Goal: Find specific page/section: Find specific page/section

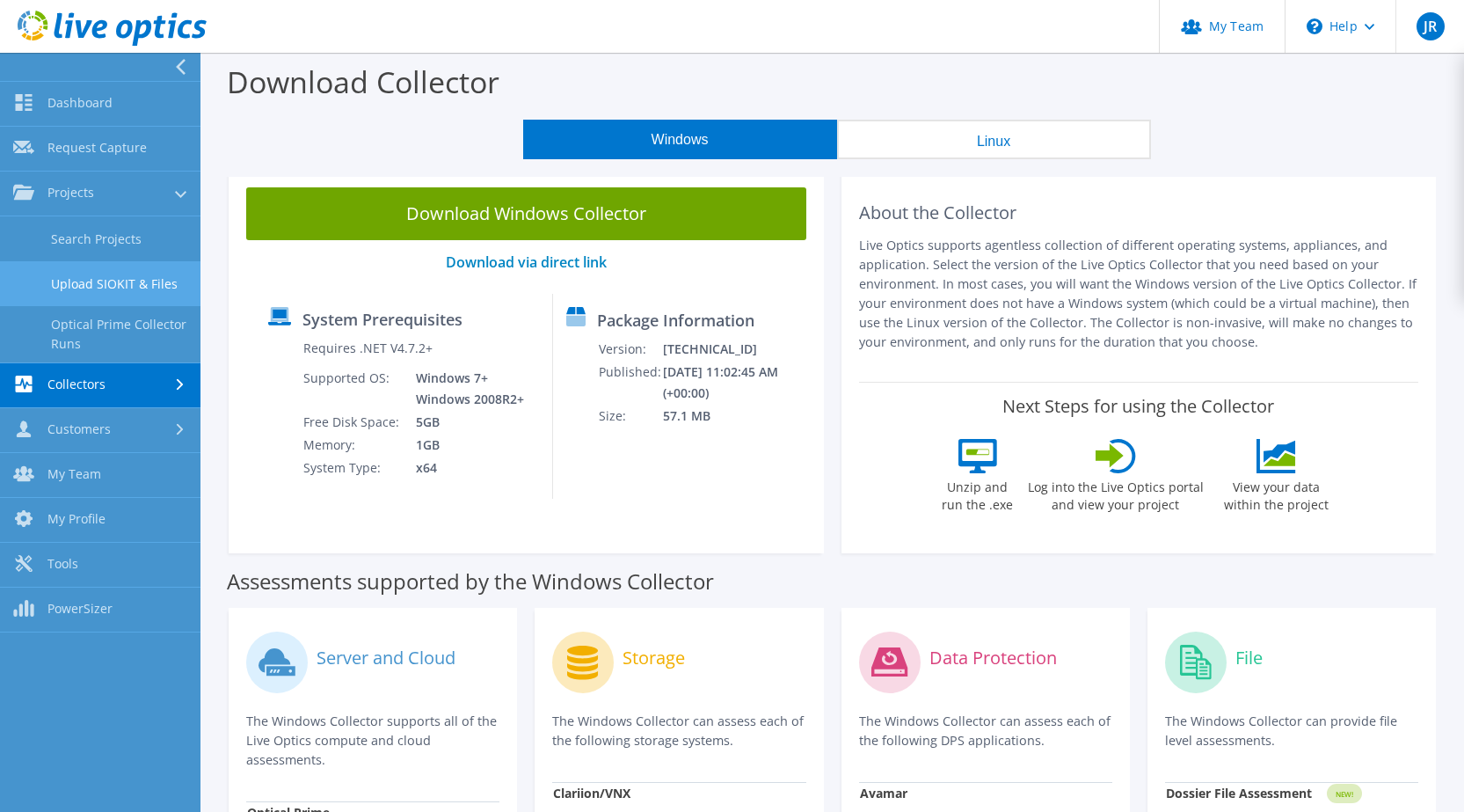
click at [74, 278] on link "Upload SIOKIT & Files" at bounding box center [100, 283] width 200 height 45
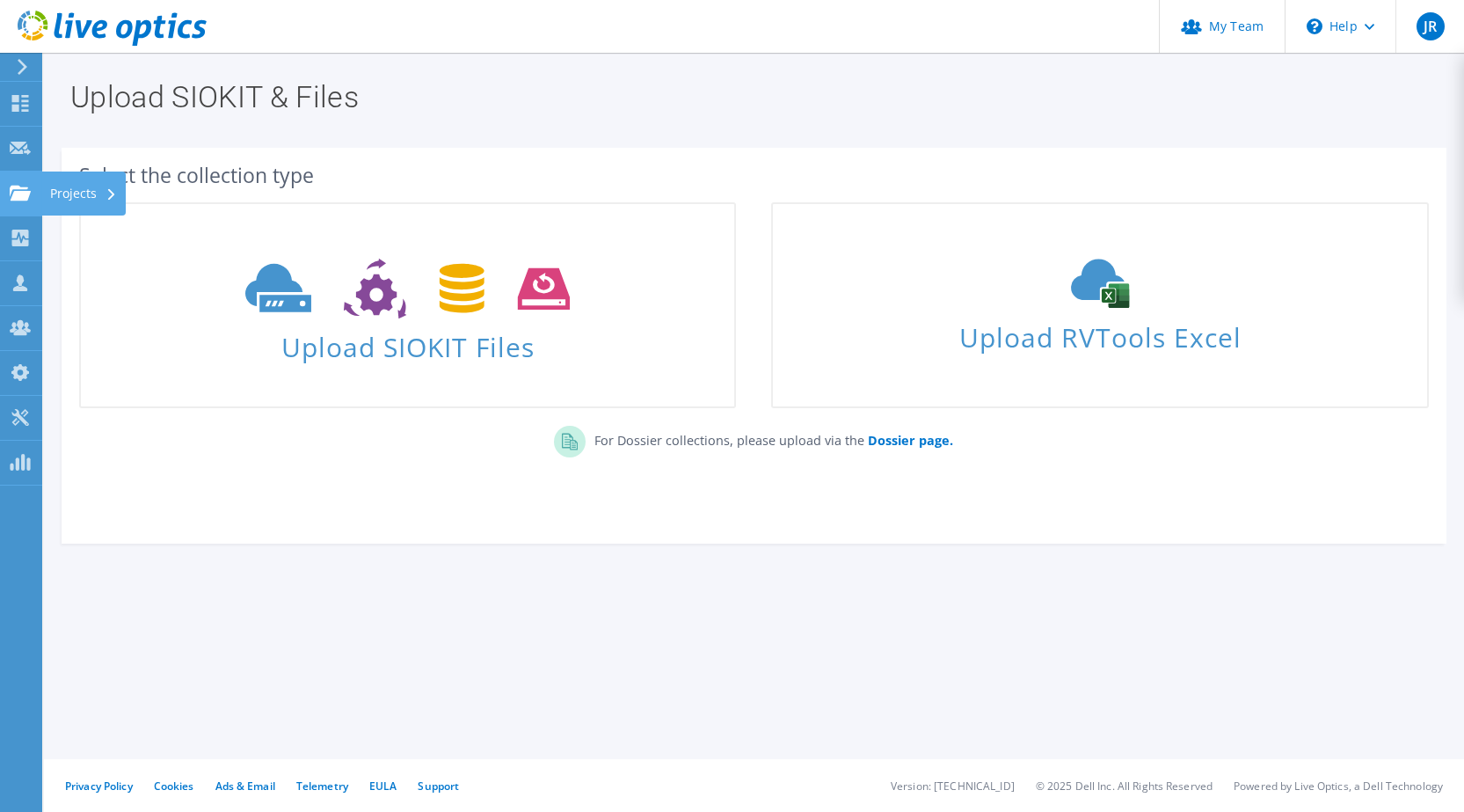
click at [52, 202] on div "Projects" at bounding box center [83, 193] width 84 height 44
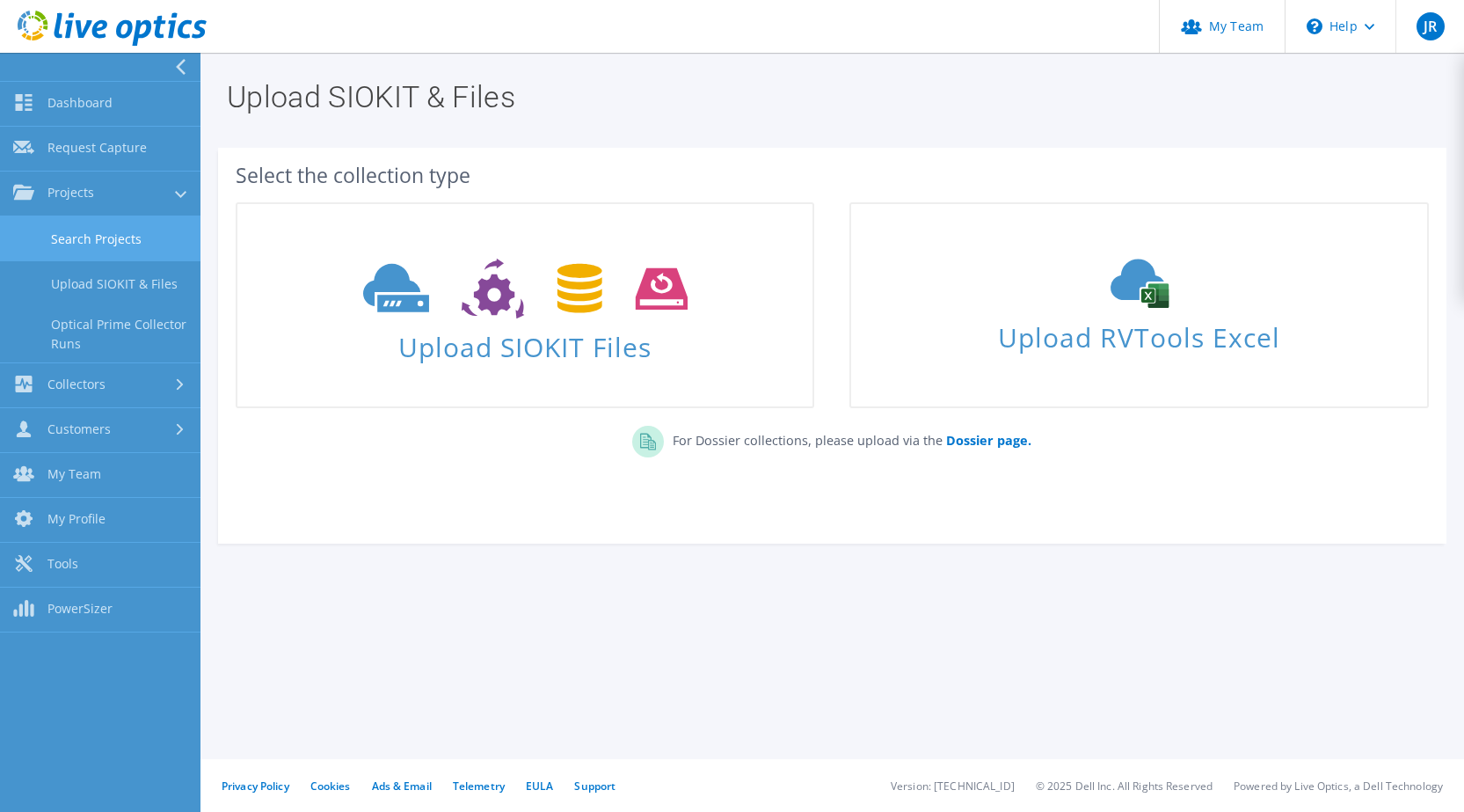
click at [113, 232] on link "Search Projects" at bounding box center [100, 238] width 200 height 45
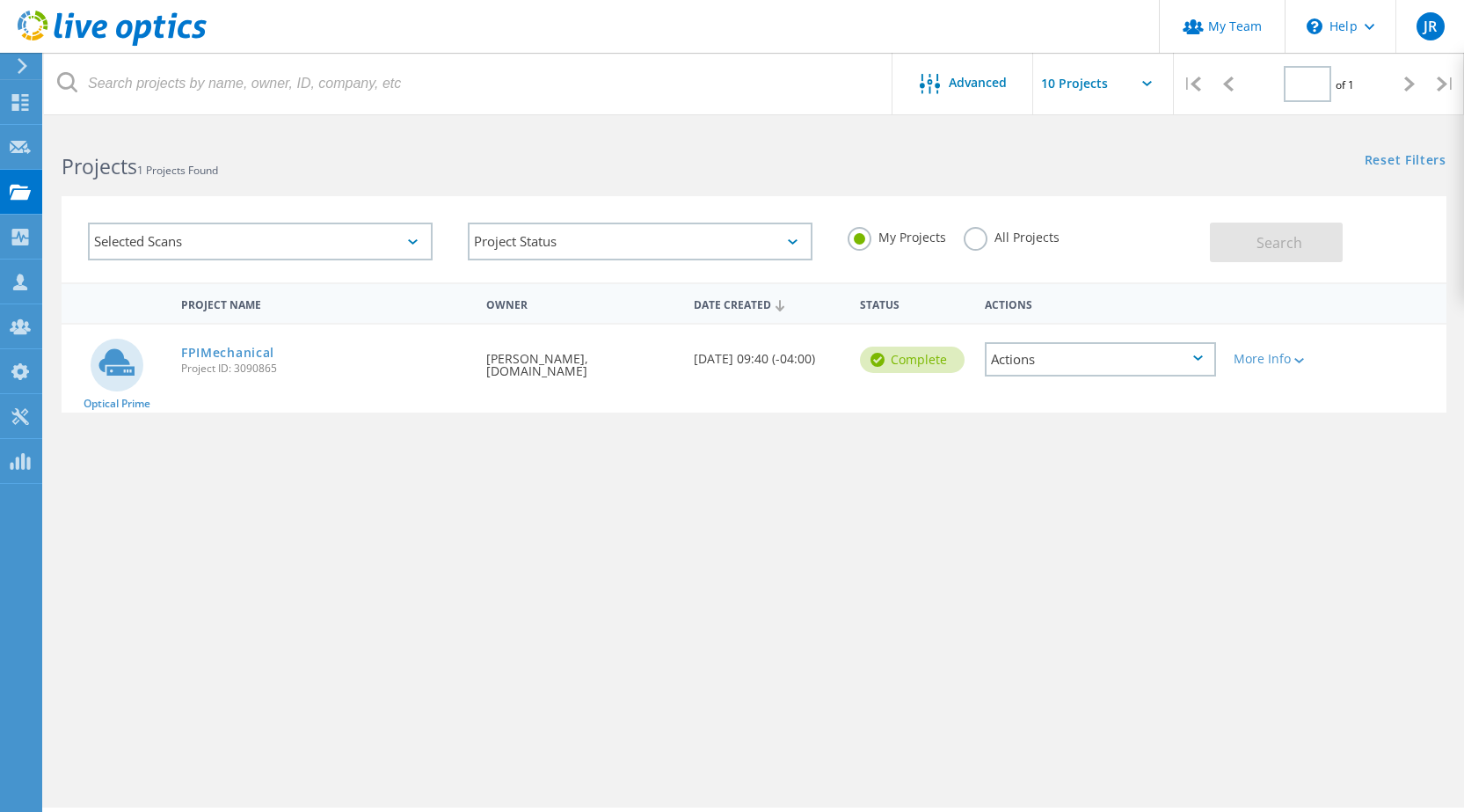
type input "1"
click at [1295, 359] on icon at bounding box center [1299, 361] width 10 height 6
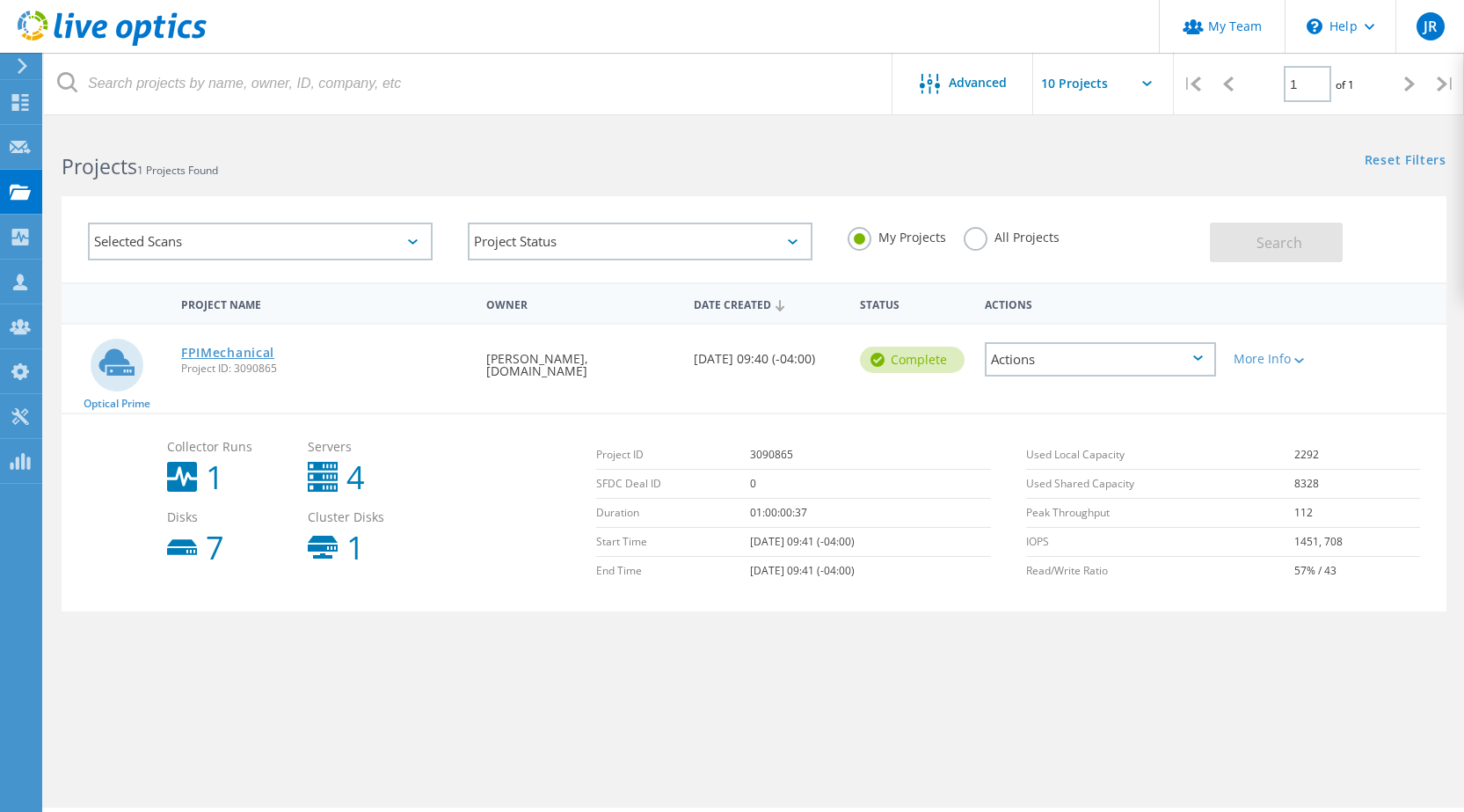
click at [224, 354] on link "FPIMechanical" at bounding box center [227, 352] width 93 height 12
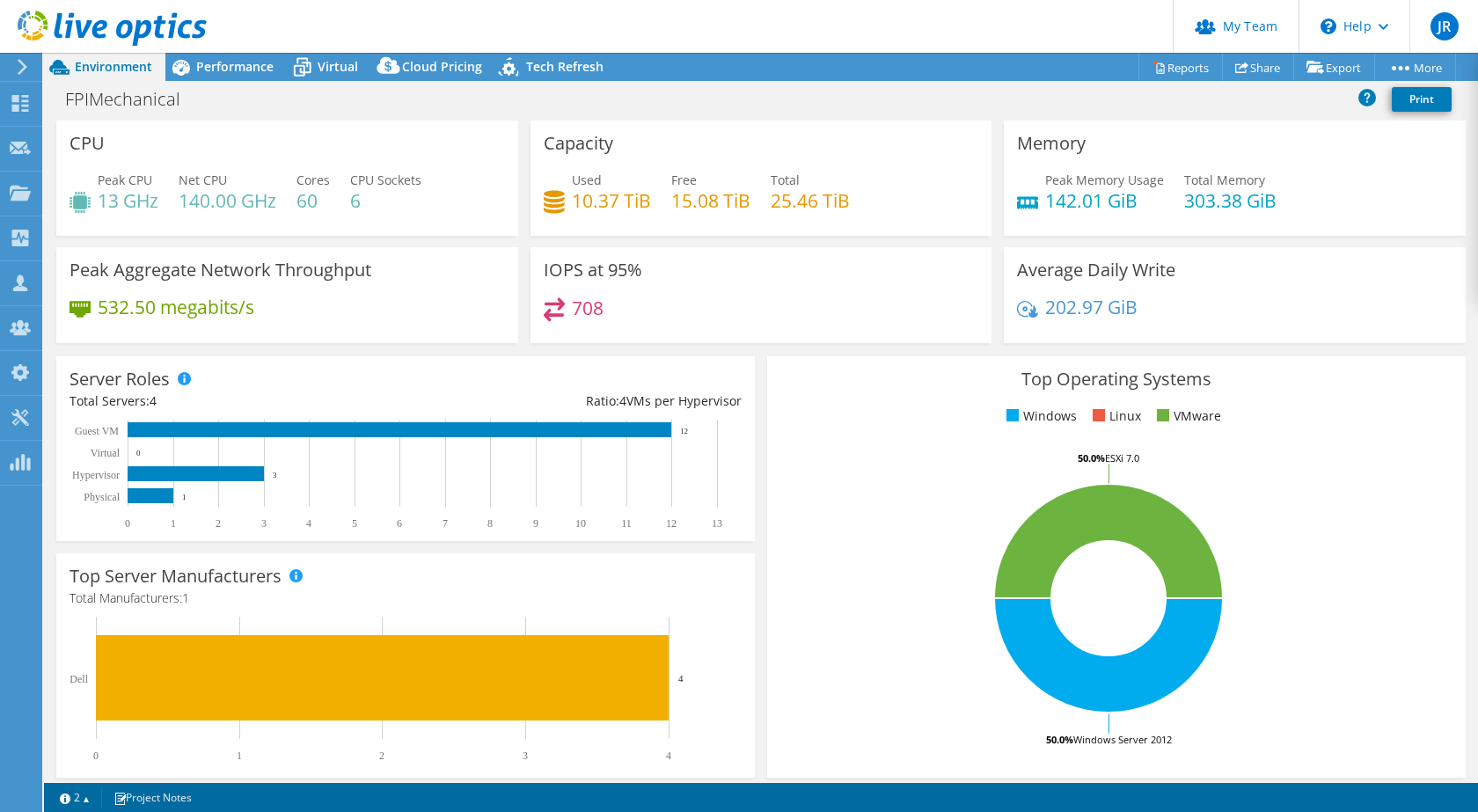
select select "USD"
radio input "true"
radio input "false"
click at [77, 234] on div "Collectors" at bounding box center [89, 238] width 96 height 44
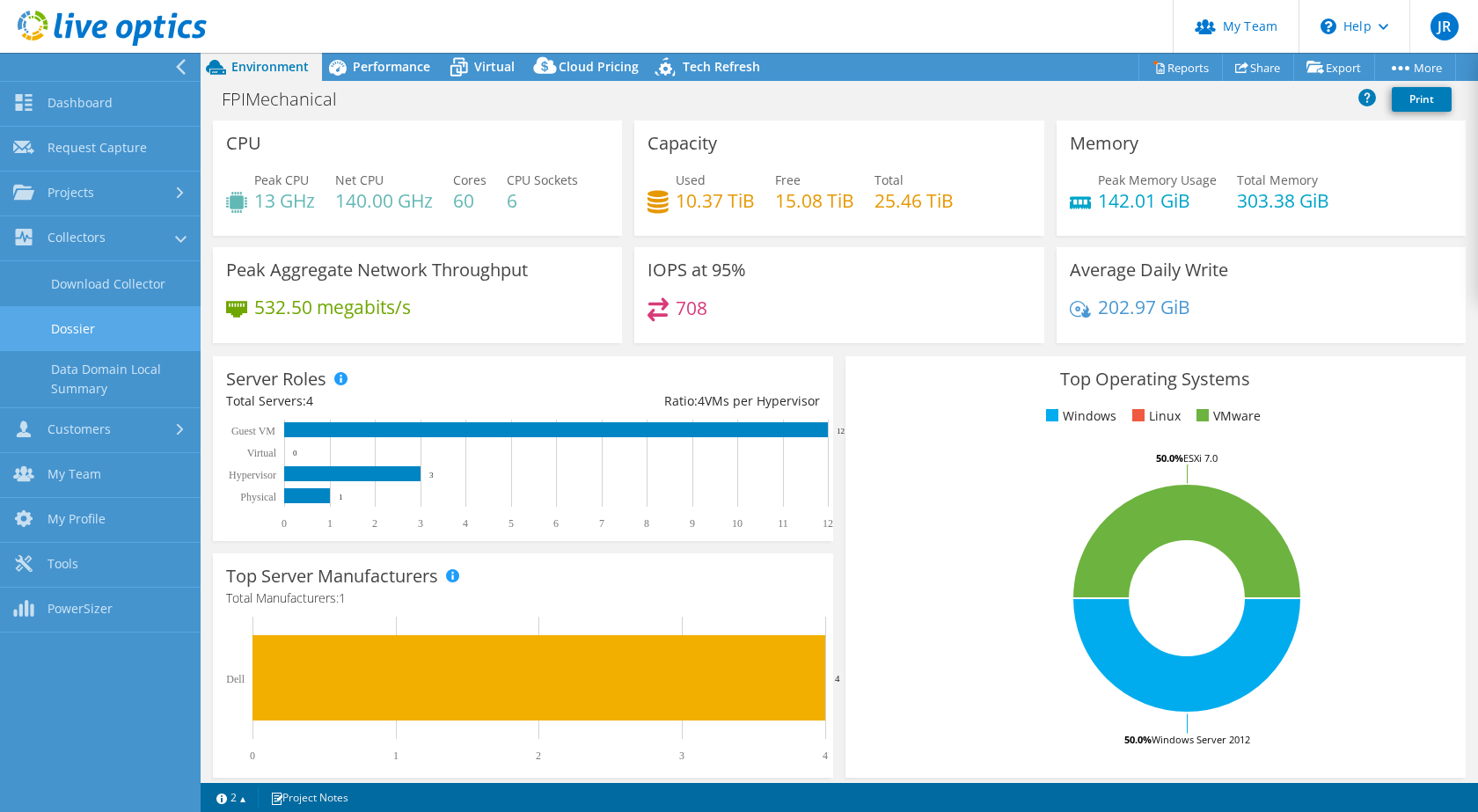
click at [100, 337] on link "Dossier" at bounding box center [100, 328] width 200 height 45
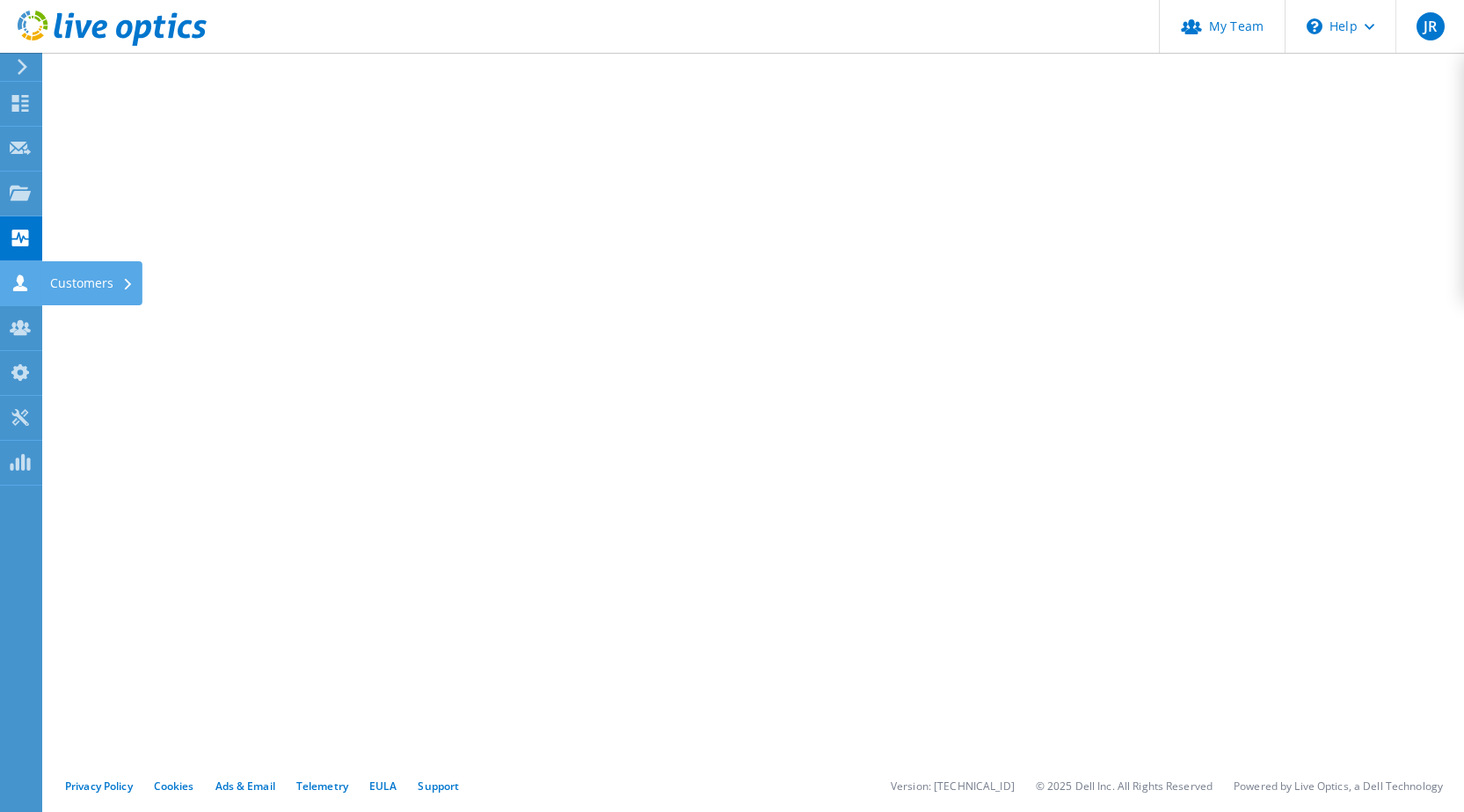
click at [58, 284] on div "Customers" at bounding box center [92, 283] width 101 height 44
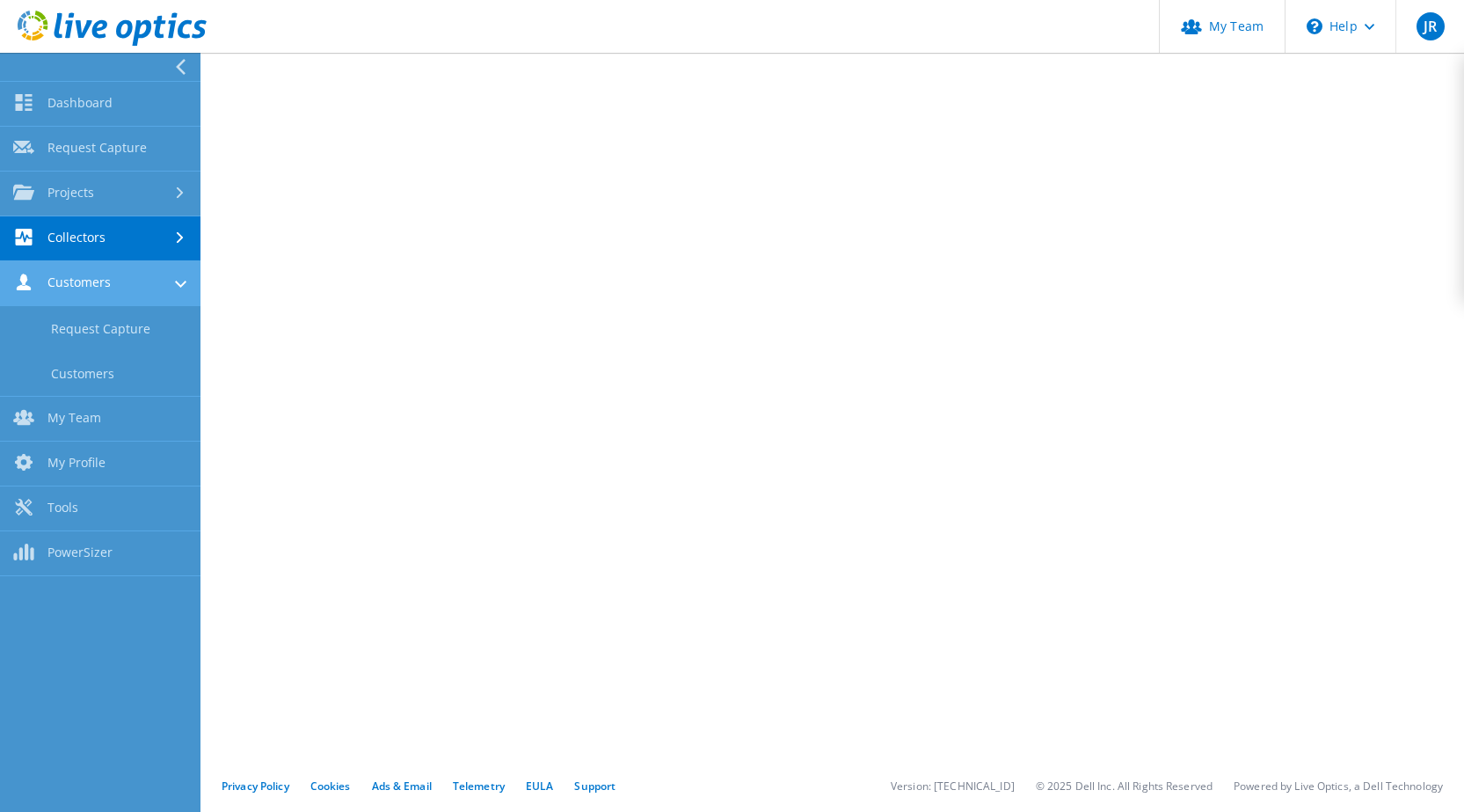
click at [94, 277] on link "Customers" at bounding box center [100, 283] width 200 height 45
click at [94, 279] on link "Customers" at bounding box center [100, 283] width 200 height 45
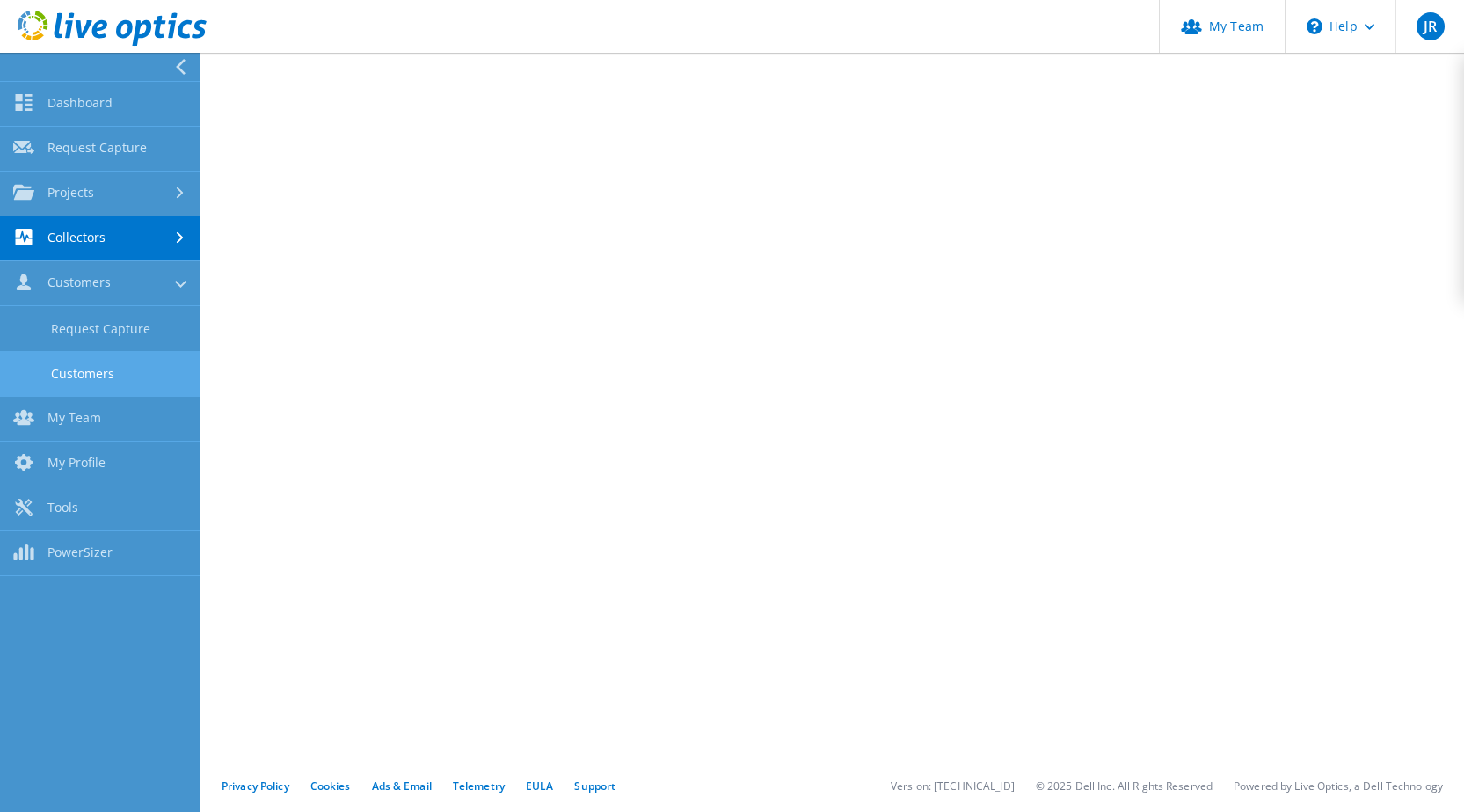
click at [79, 374] on link "Customers" at bounding box center [100, 372] width 200 height 45
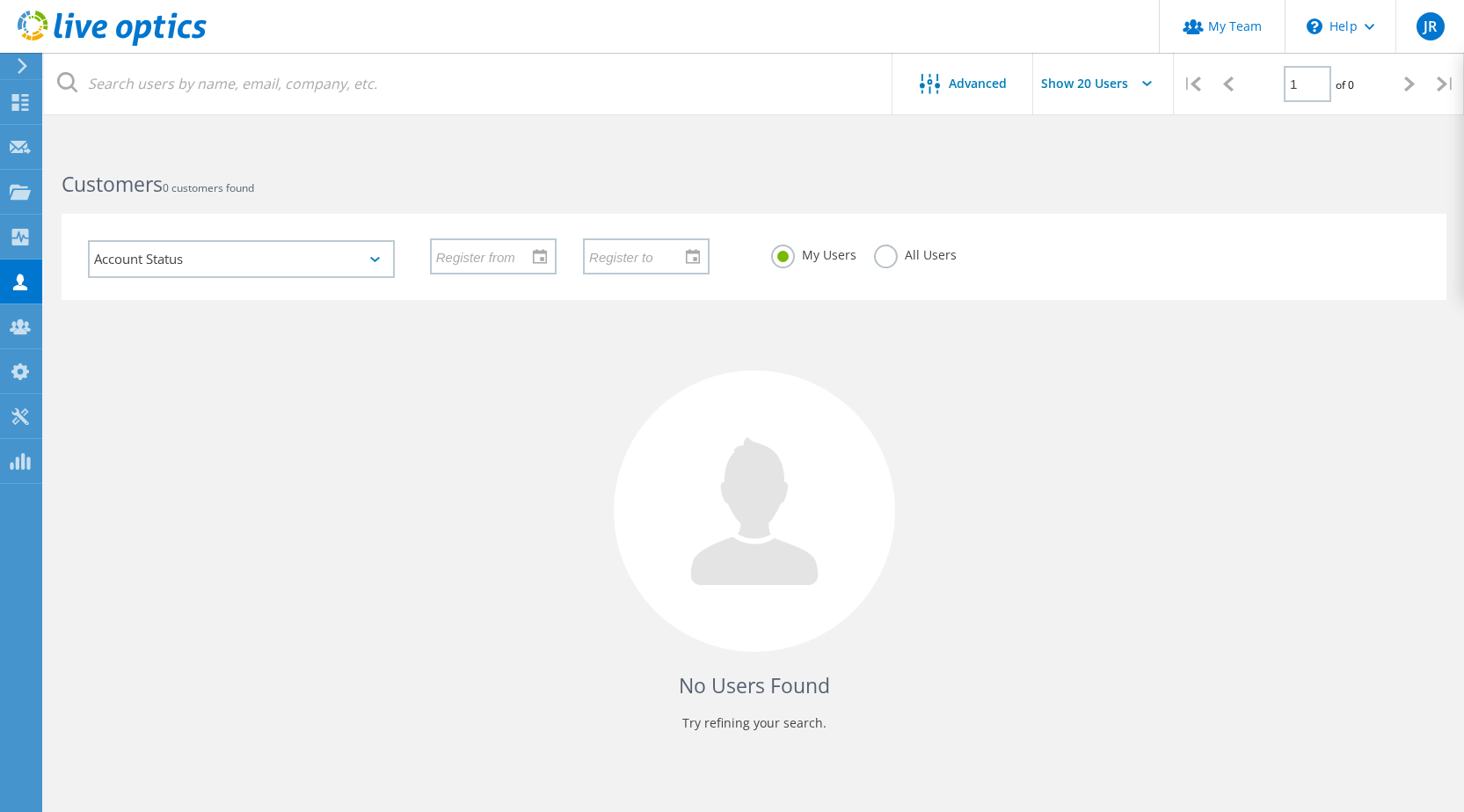
scroll to position [66, 0]
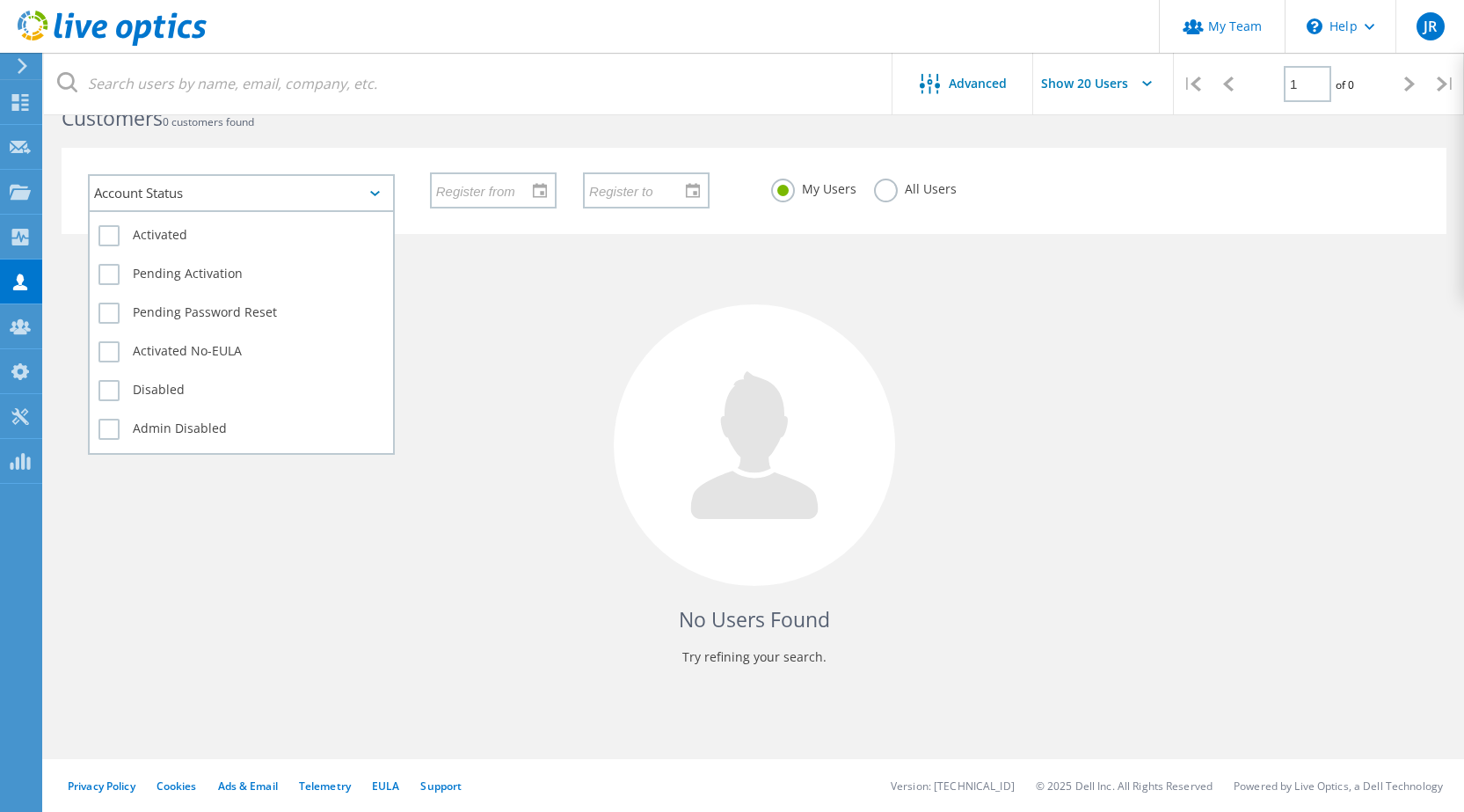
click at [346, 199] on div "Account Status" at bounding box center [241, 192] width 306 height 37
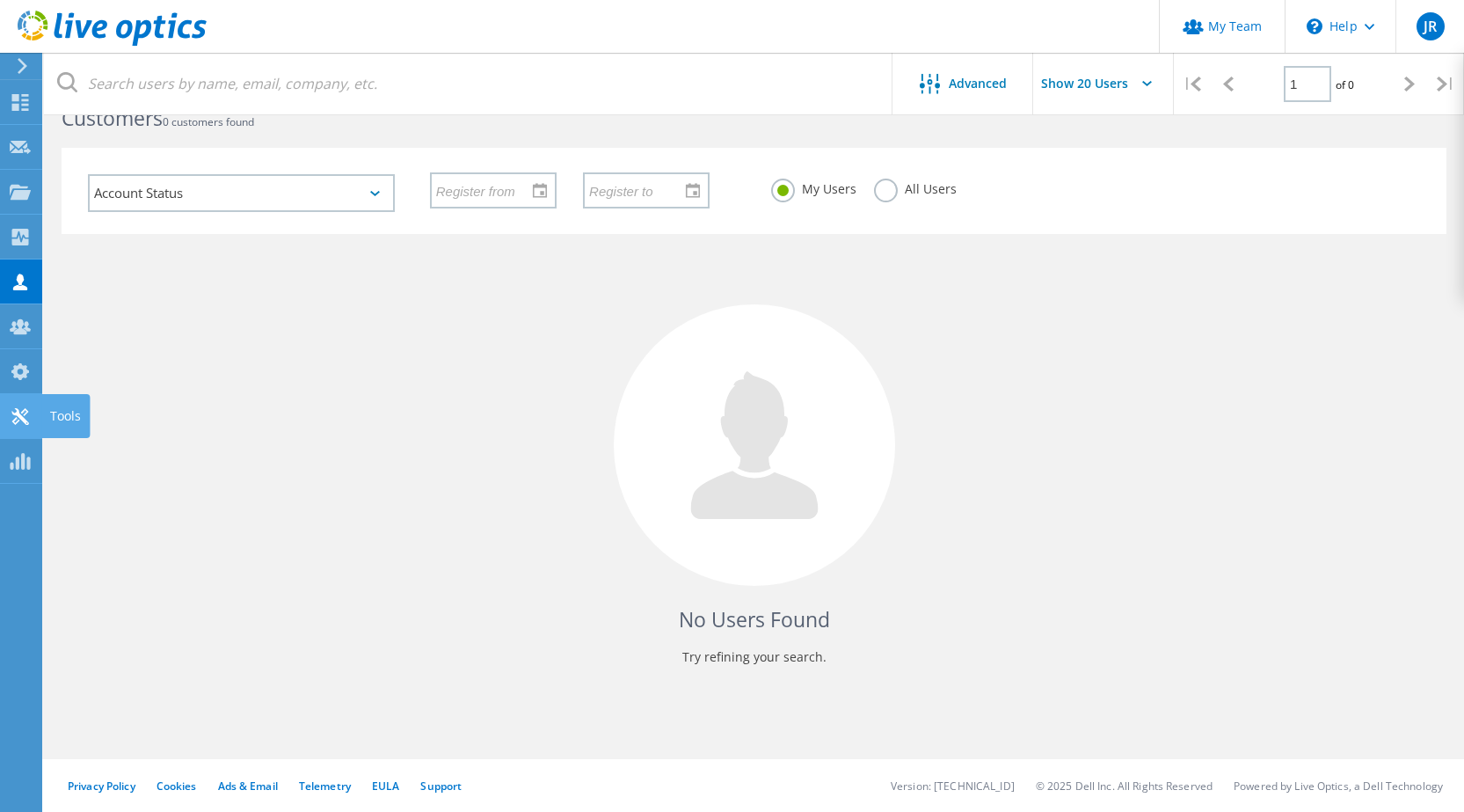
click at [26, 417] on icon at bounding box center [20, 416] width 21 height 16
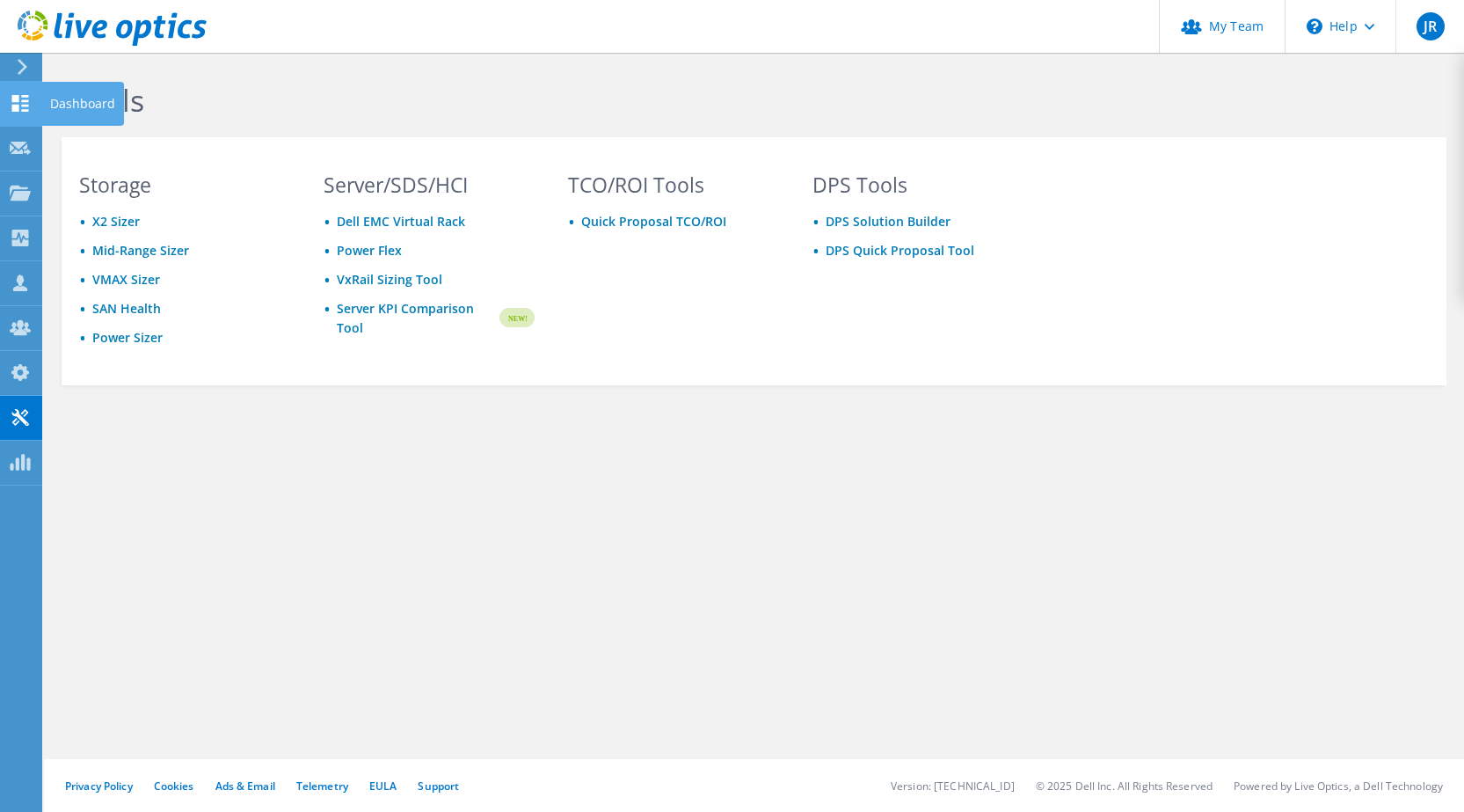
click at [19, 105] on icon at bounding box center [20, 102] width 21 height 16
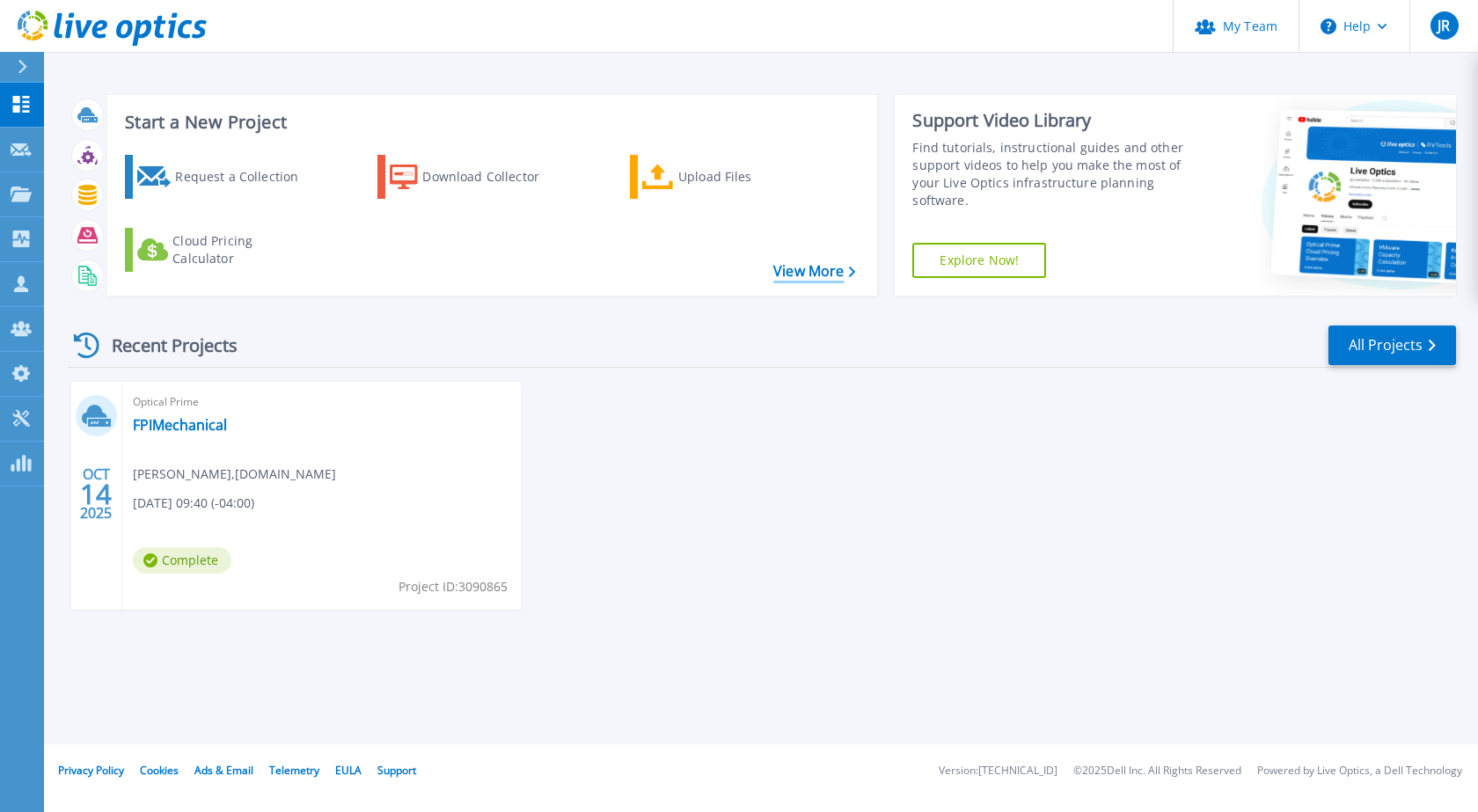
click at [812, 276] on link "View More" at bounding box center [813, 271] width 81 height 16
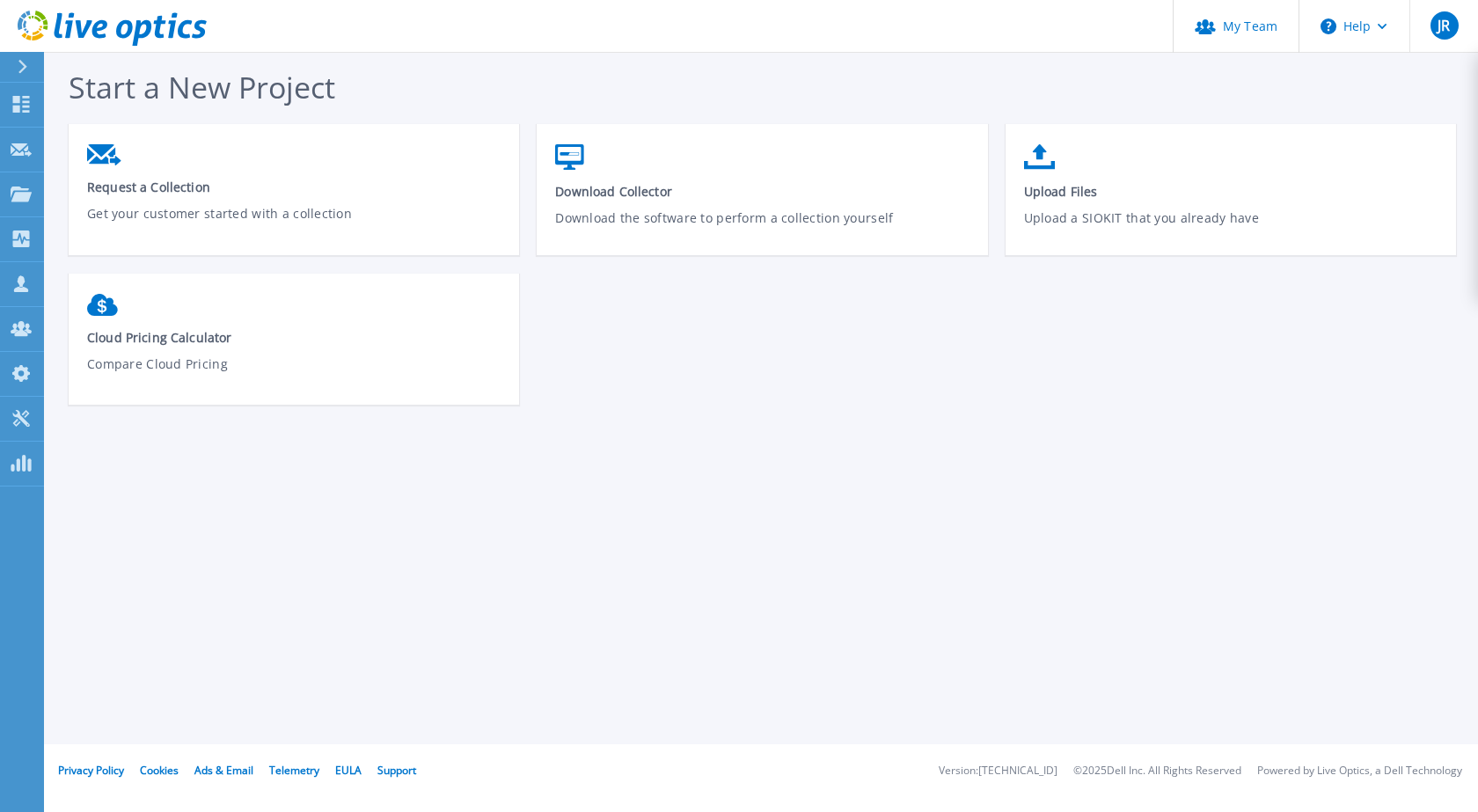
click at [19, 67] on icon at bounding box center [22, 66] width 10 height 14
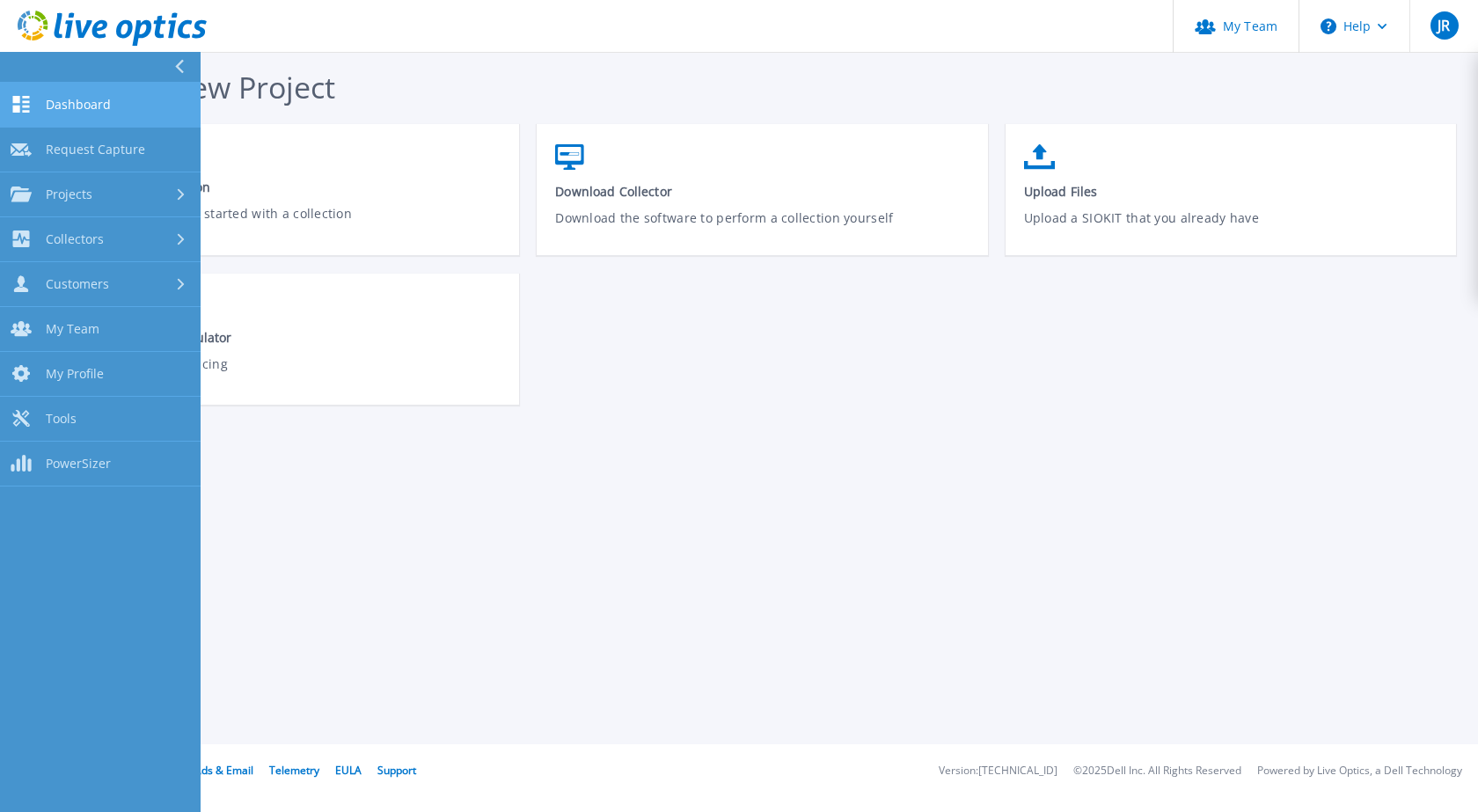
click at [113, 104] on link "Dashboard Dashboard" at bounding box center [100, 104] width 200 height 45
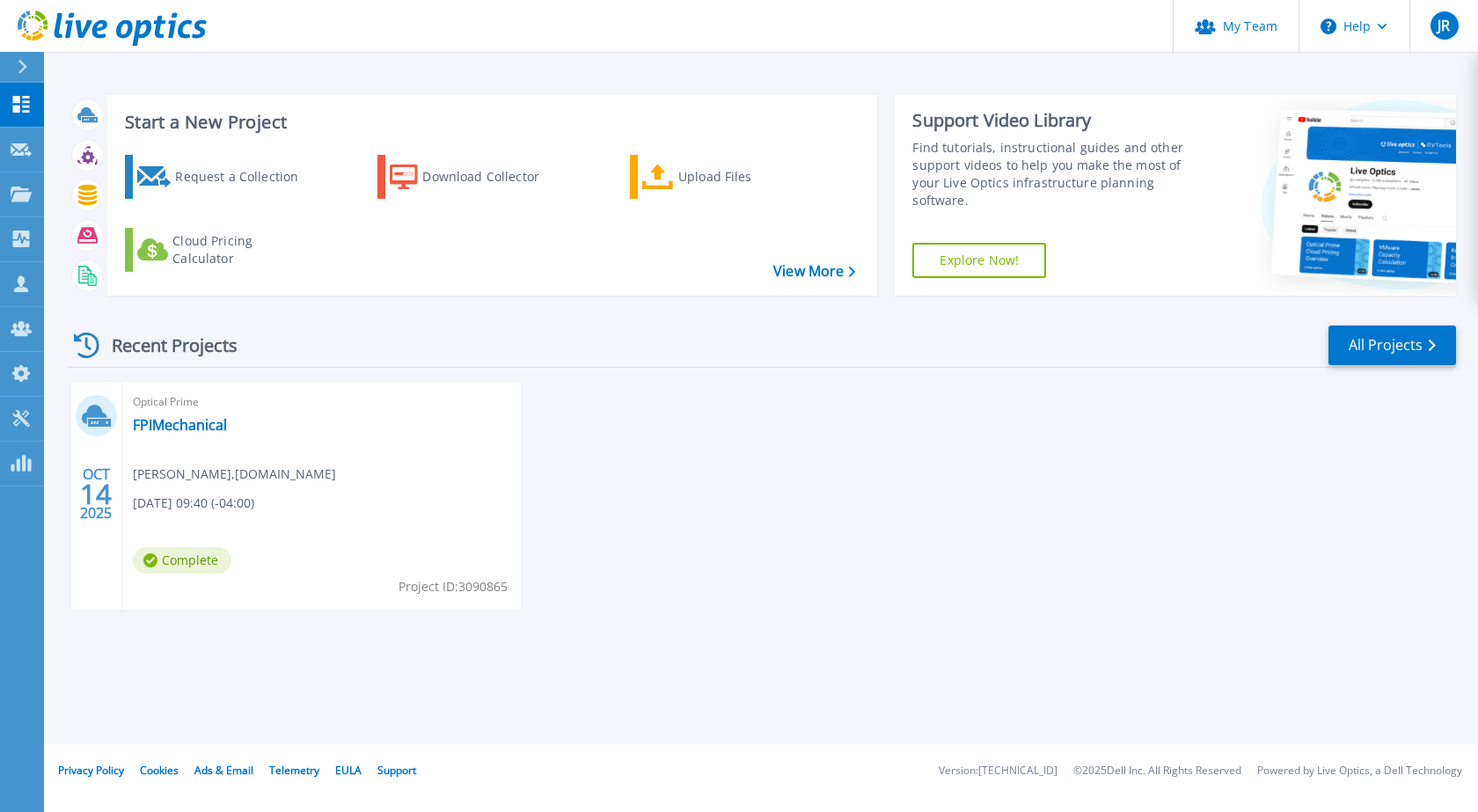
click at [102, 412] on icon at bounding box center [94, 414] width 26 height 19
click at [696, 185] on div "Upload Files" at bounding box center [748, 176] width 141 height 35
click at [29, 291] on icon at bounding box center [21, 282] width 21 height 16
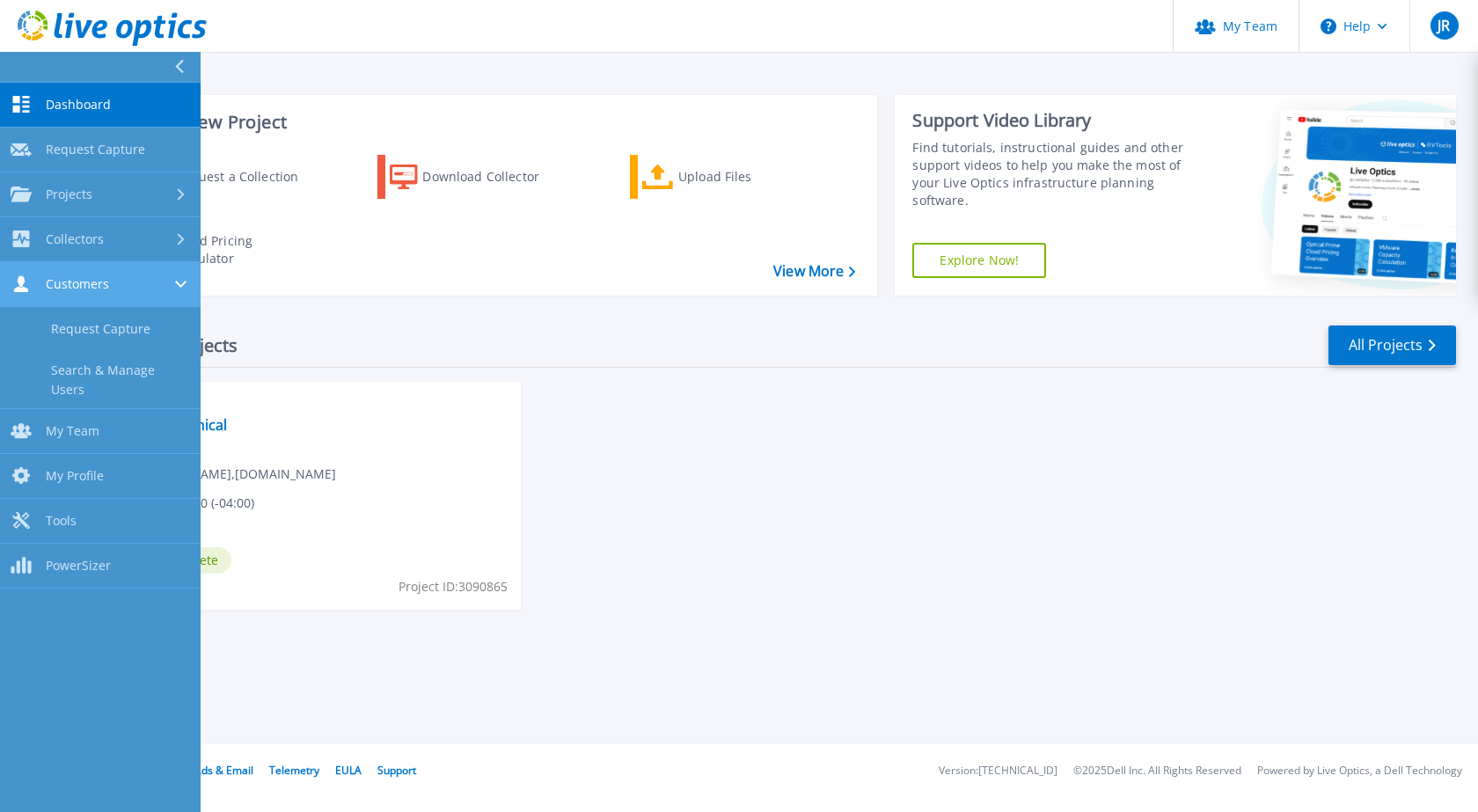
click at [29, 291] on icon at bounding box center [21, 282] width 21 height 16
click at [69, 282] on span "Customers" at bounding box center [78, 283] width 63 height 16
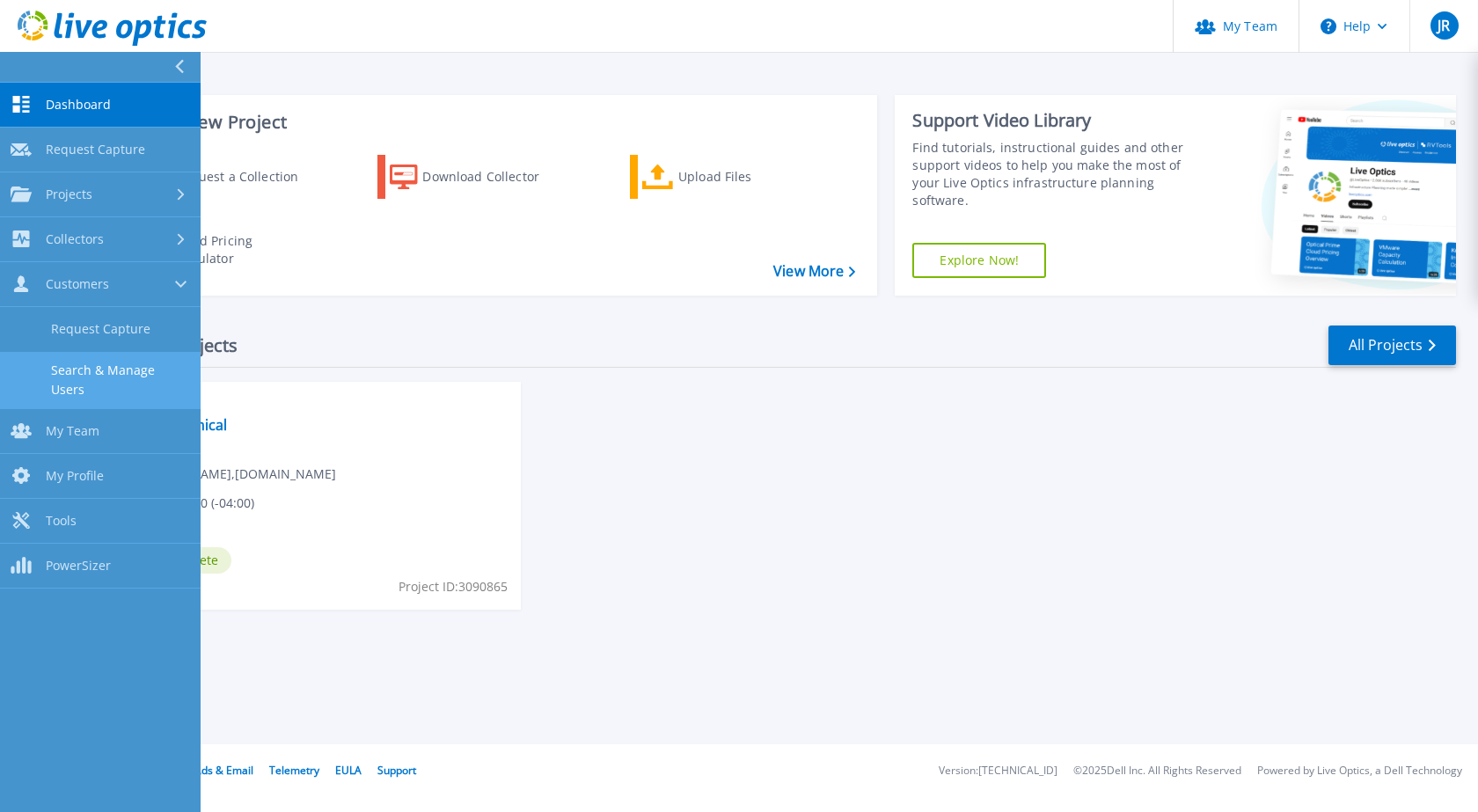
click at [96, 388] on link "Search & Manage Users" at bounding box center [100, 379] width 200 height 56
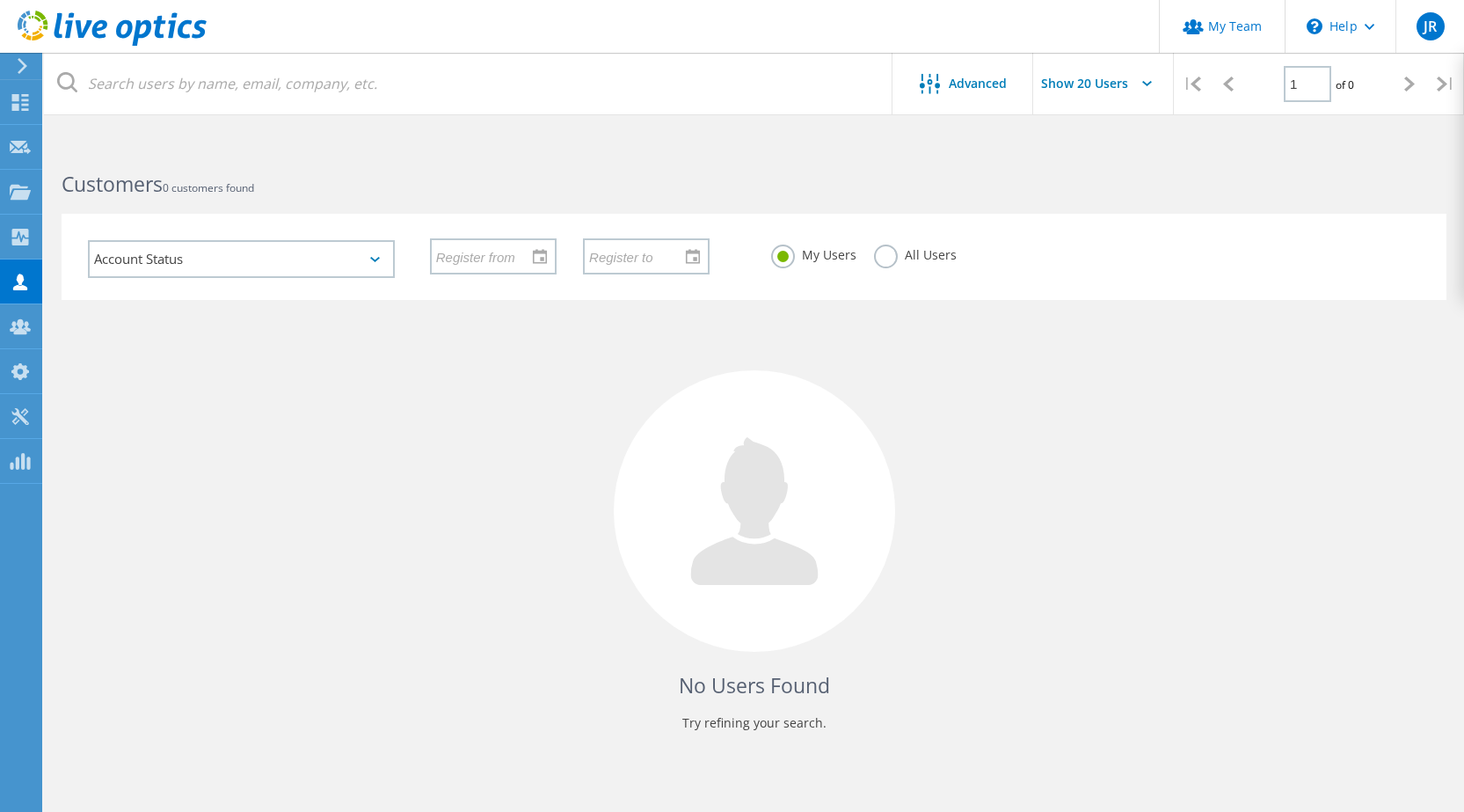
click at [1150, 80] on div at bounding box center [1159, 83] width 28 height 59
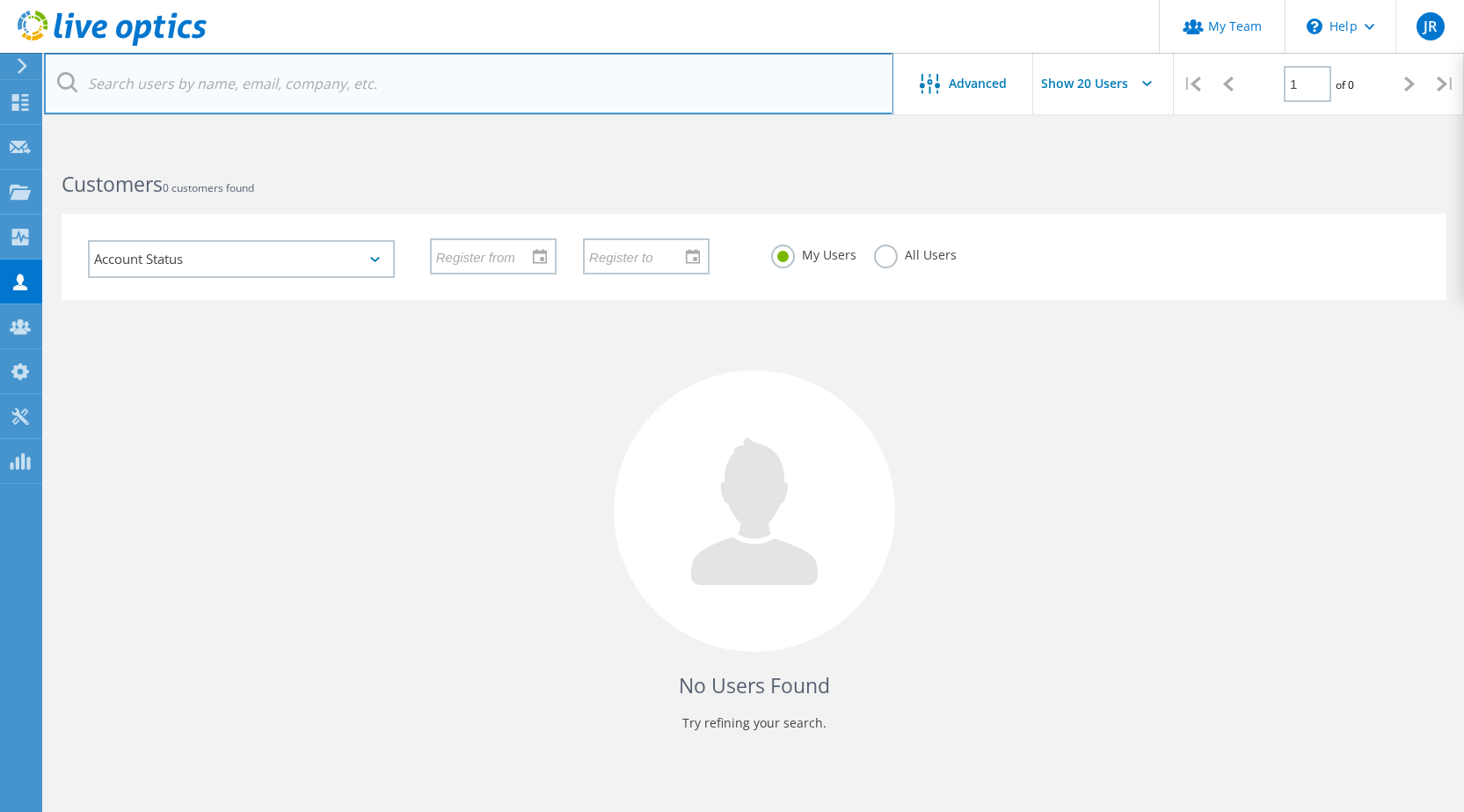
click at [553, 103] on input "text" at bounding box center [468, 83] width 849 height 61
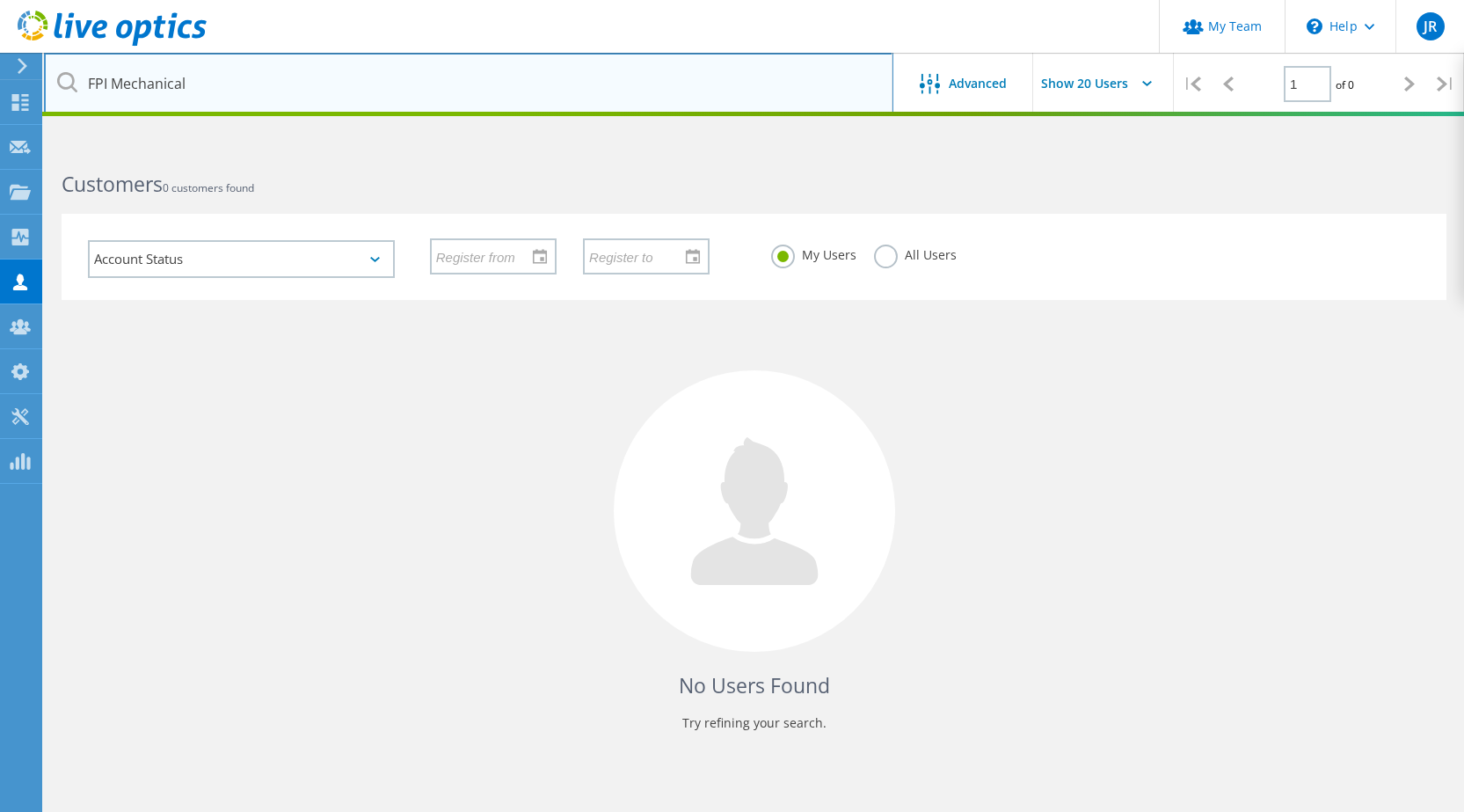
type input "FPI Mechanical"
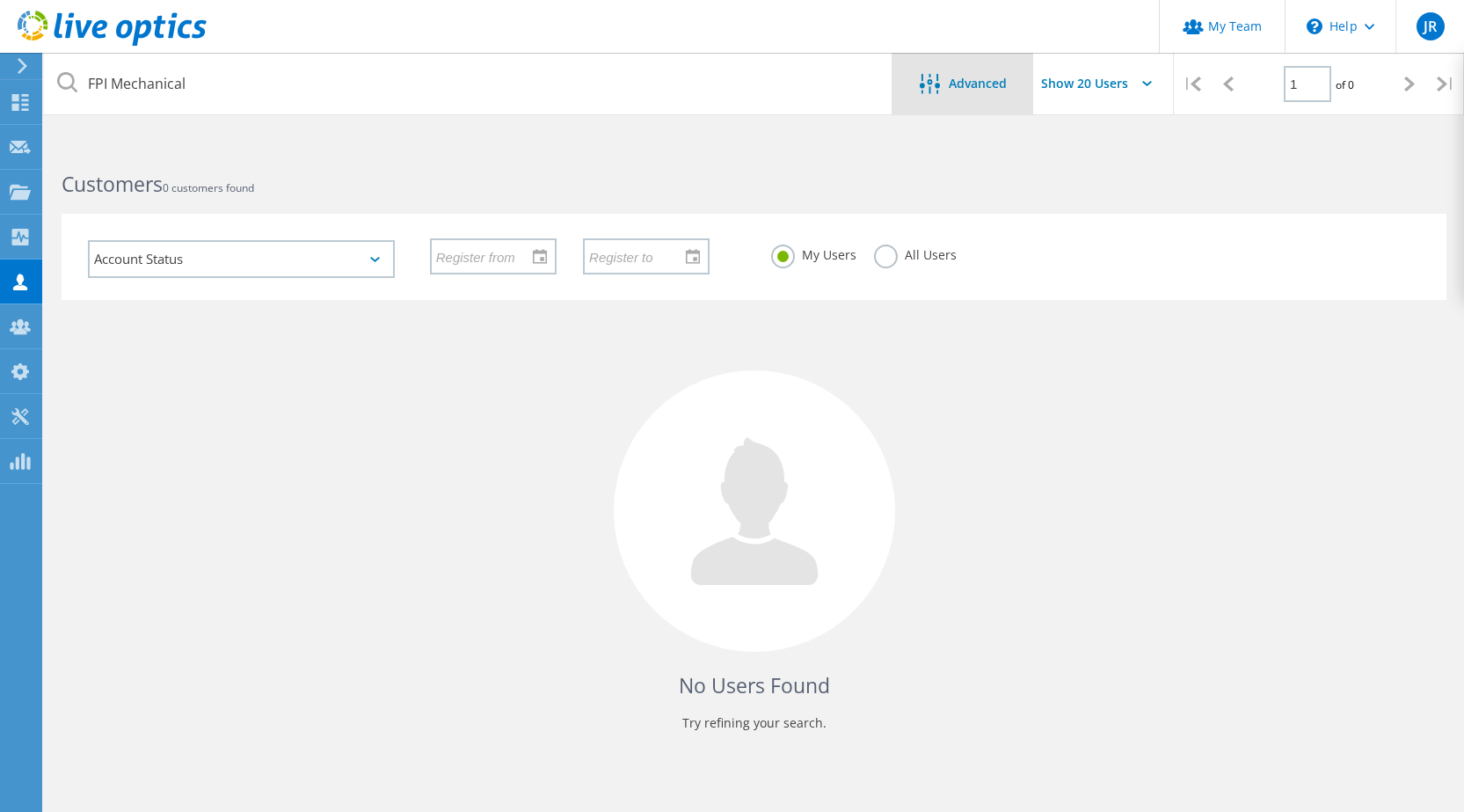
click at [972, 89] on span "Advanced" at bounding box center [978, 83] width 58 height 12
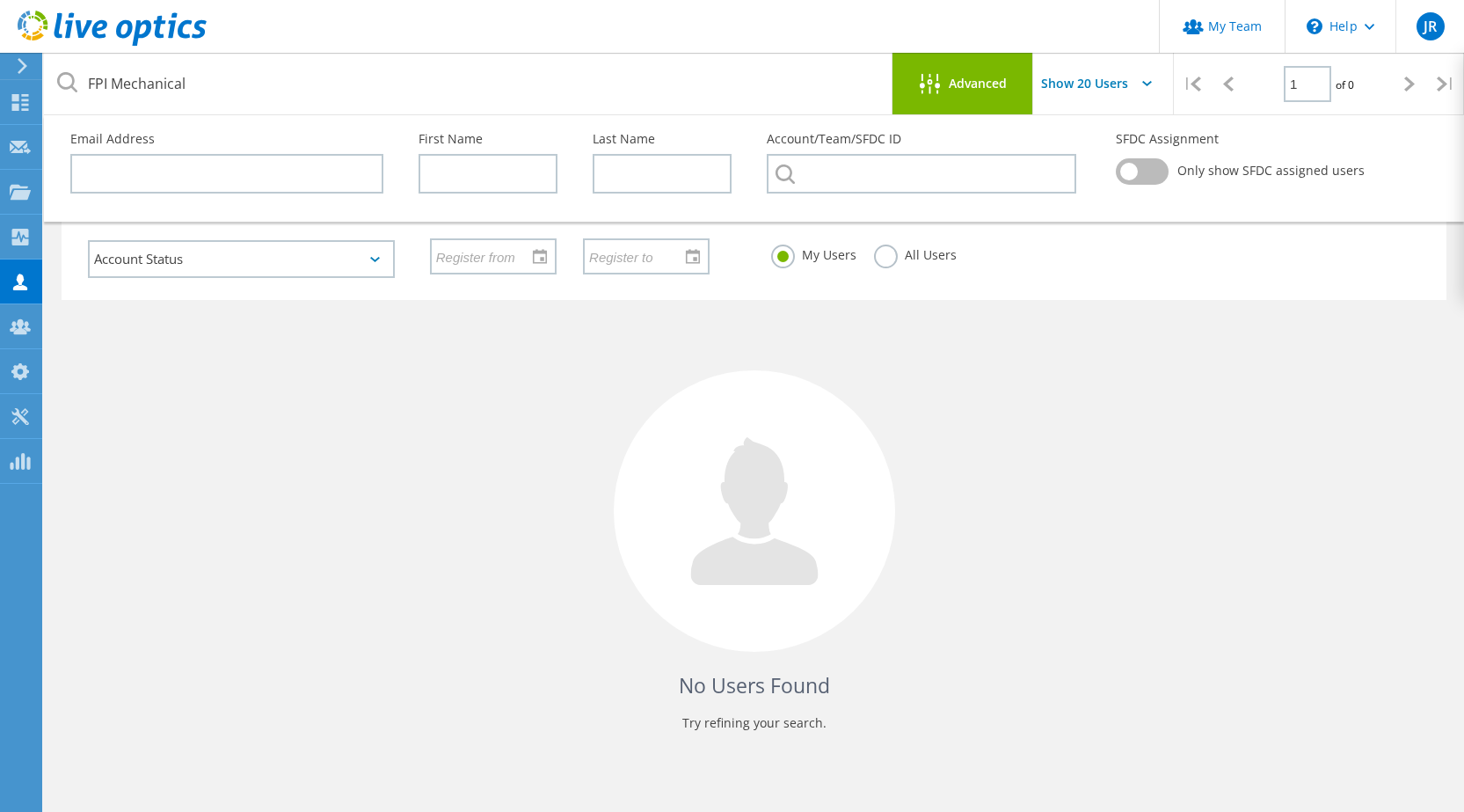
click at [246, 353] on div "No Users Found Try refining your search." at bounding box center [754, 531] width 1385 height 463
click at [1366, 28] on icon at bounding box center [1369, 27] width 10 height 6
click at [1437, 19] on div "JR" at bounding box center [1430, 26] width 28 height 28
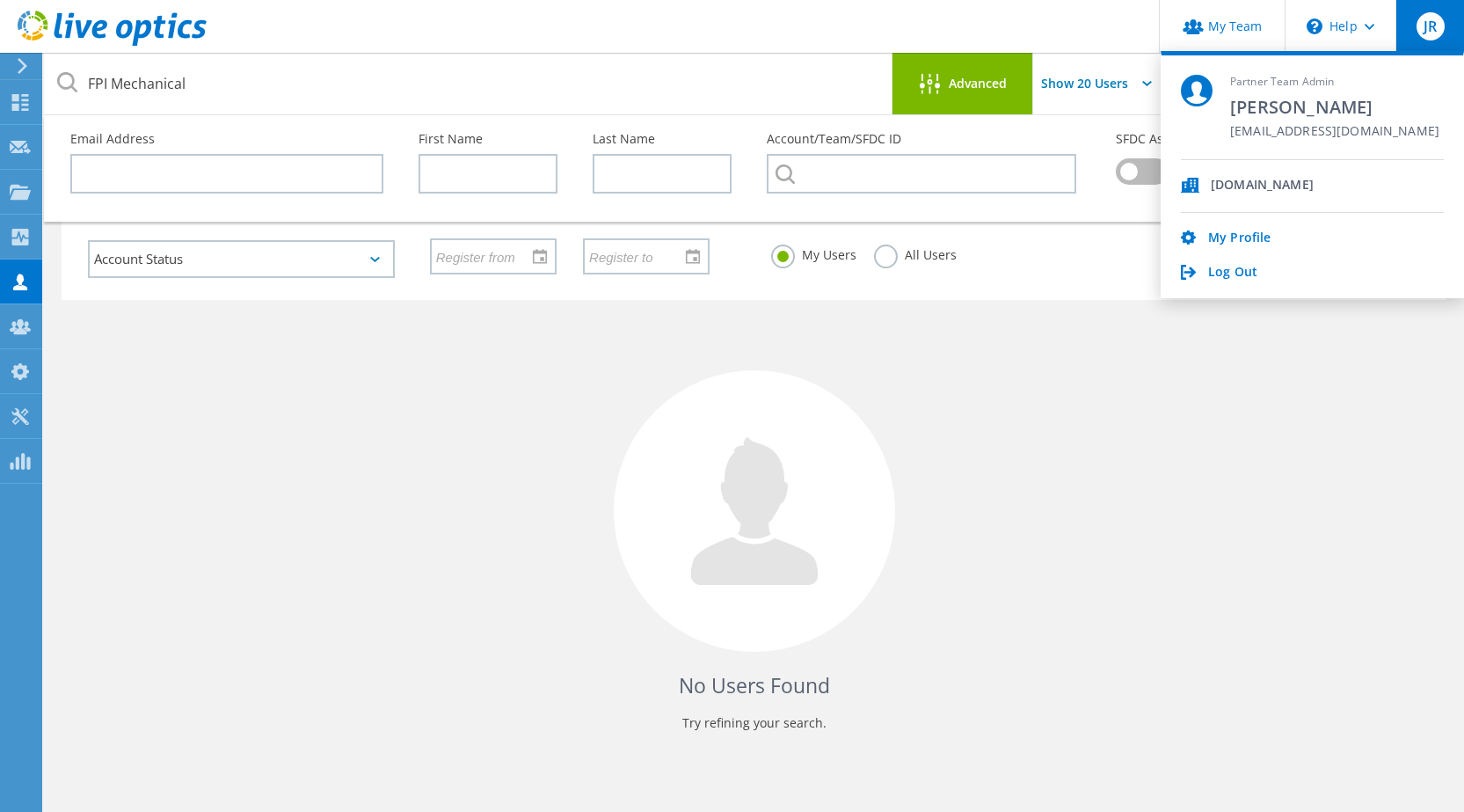
click at [201, 546] on div "No Users Found Try refining your search." at bounding box center [754, 531] width 1385 height 463
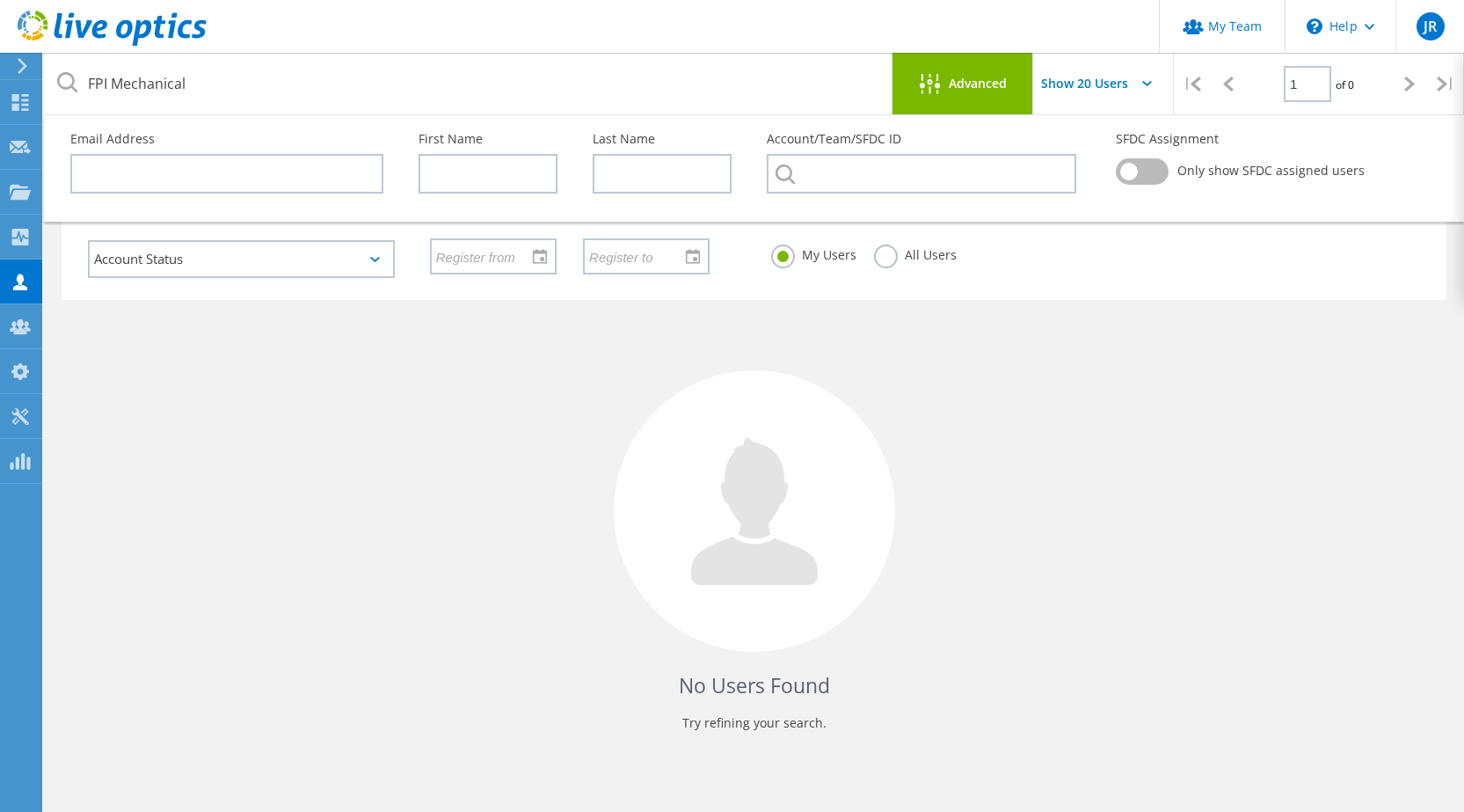
click at [25, 69] on icon at bounding box center [23, 66] width 13 height 16
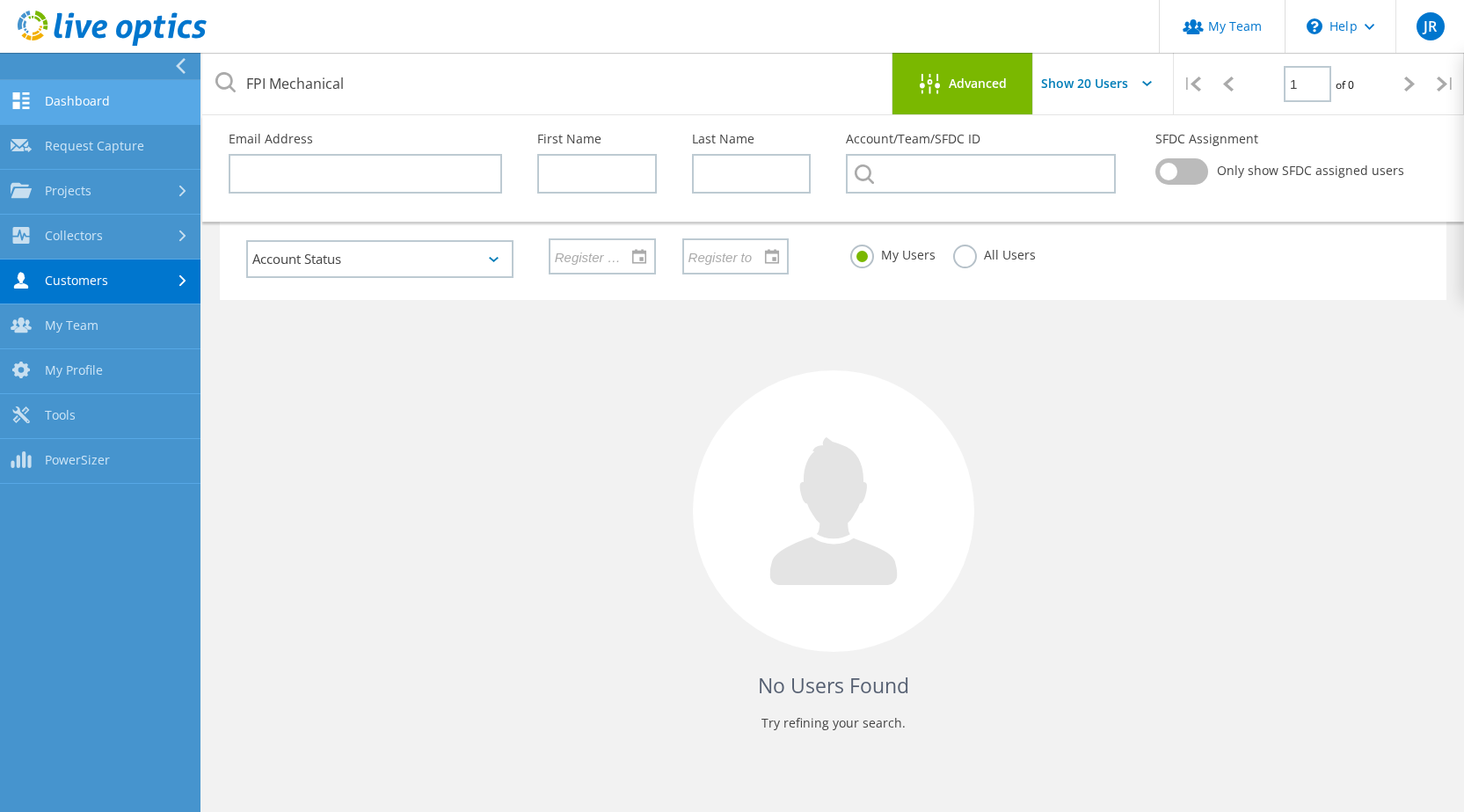
click at [77, 110] on link "Dashboard" at bounding box center [100, 102] width 200 height 45
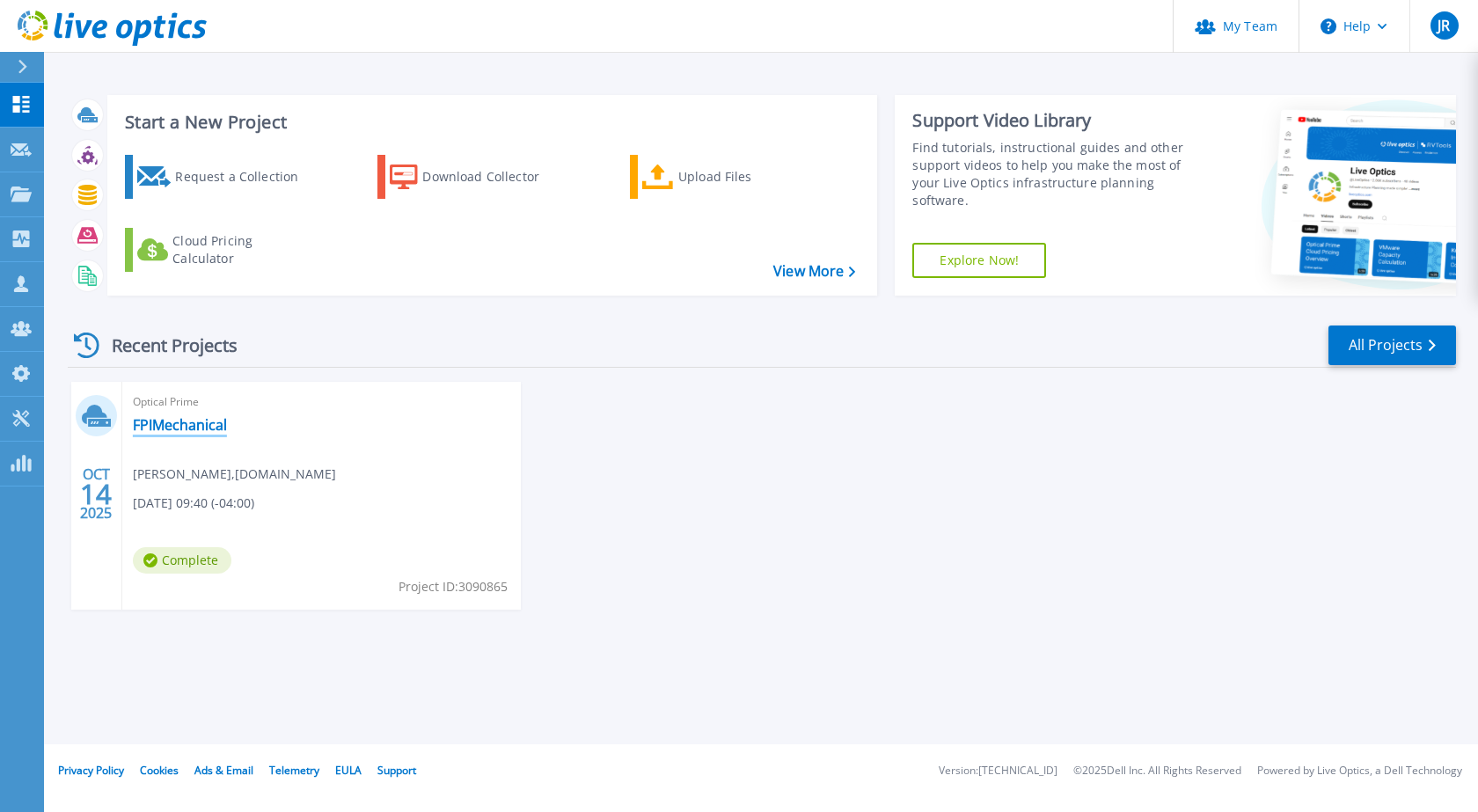
click at [206, 424] on link "FPIMechanical" at bounding box center [180, 424] width 94 height 17
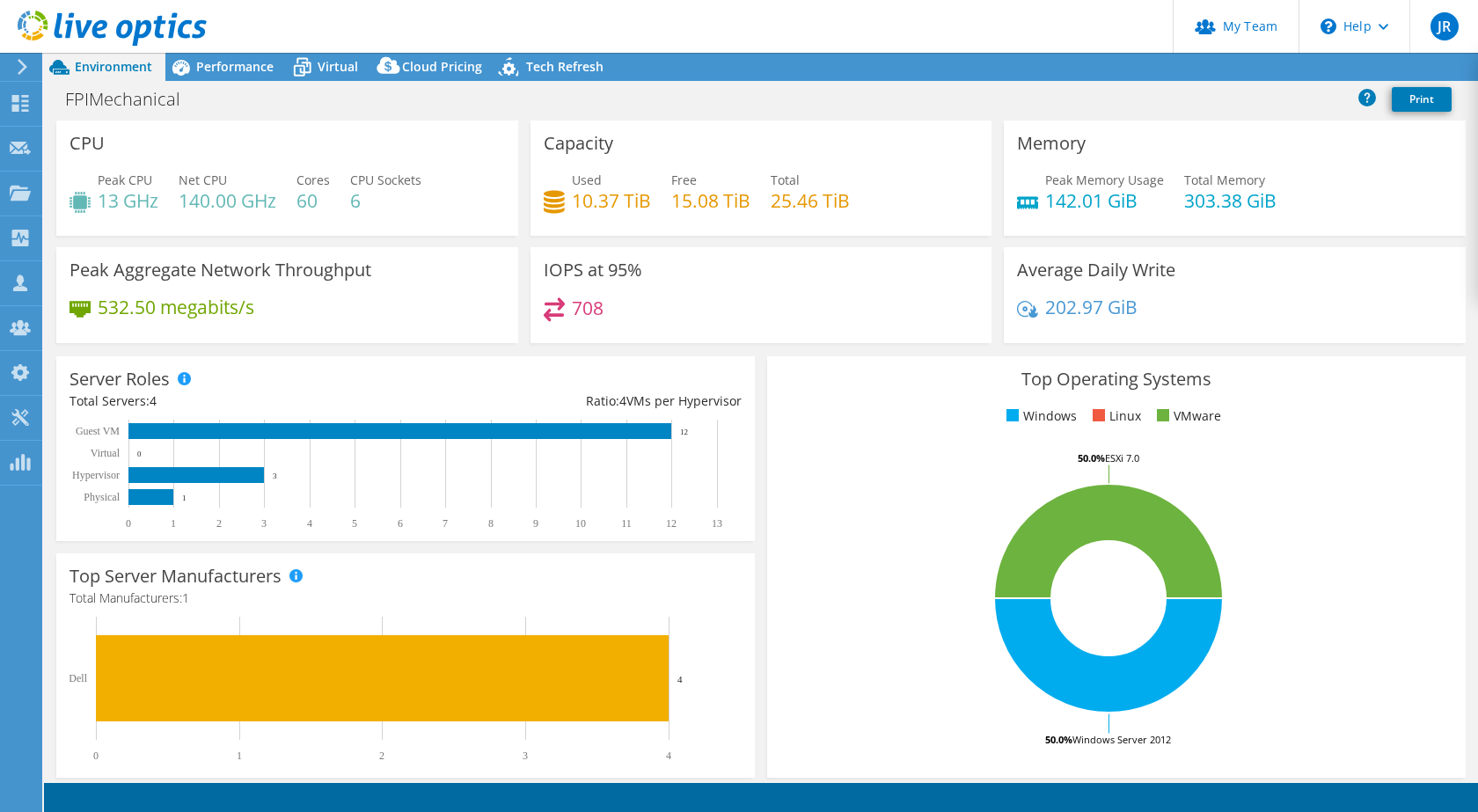
select select "USD"
click at [603, 68] on div "Tech Refresh" at bounding box center [556, 66] width 122 height 28
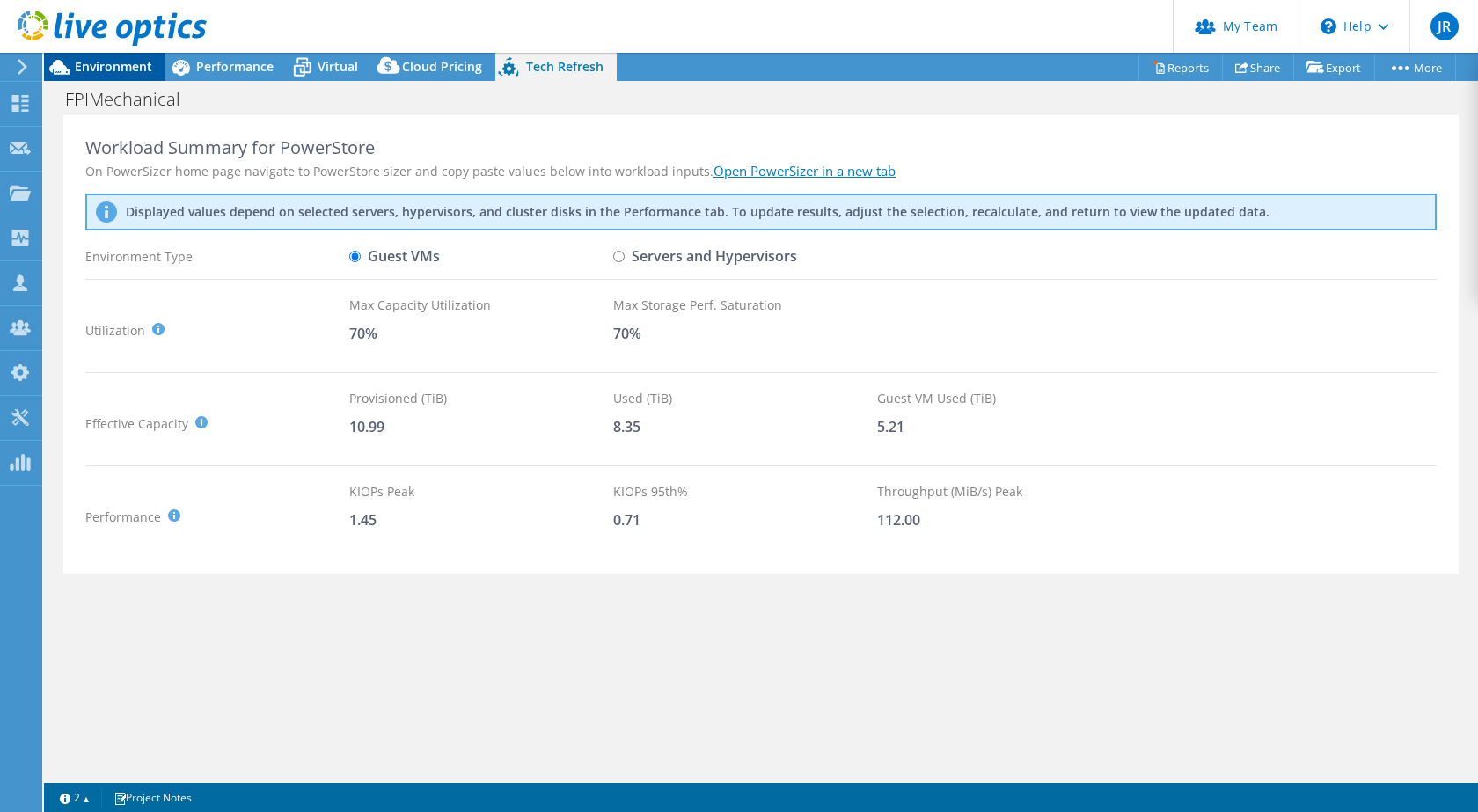
click at [105, 70] on span "Environment" at bounding box center [113, 66] width 78 height 16
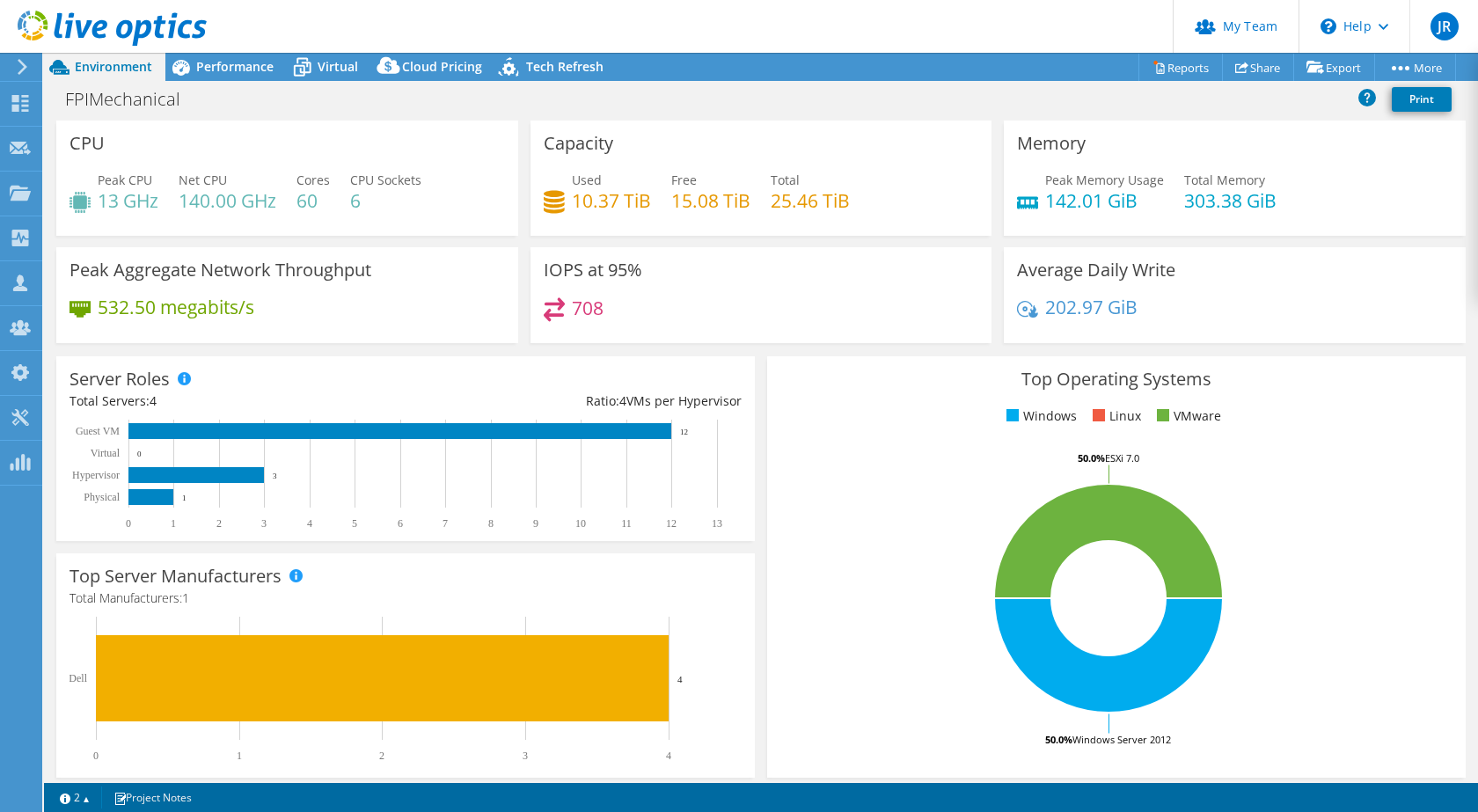
scroll to position [362, 0]
